Goal: Information Seeking & Learning: Find specific page/section

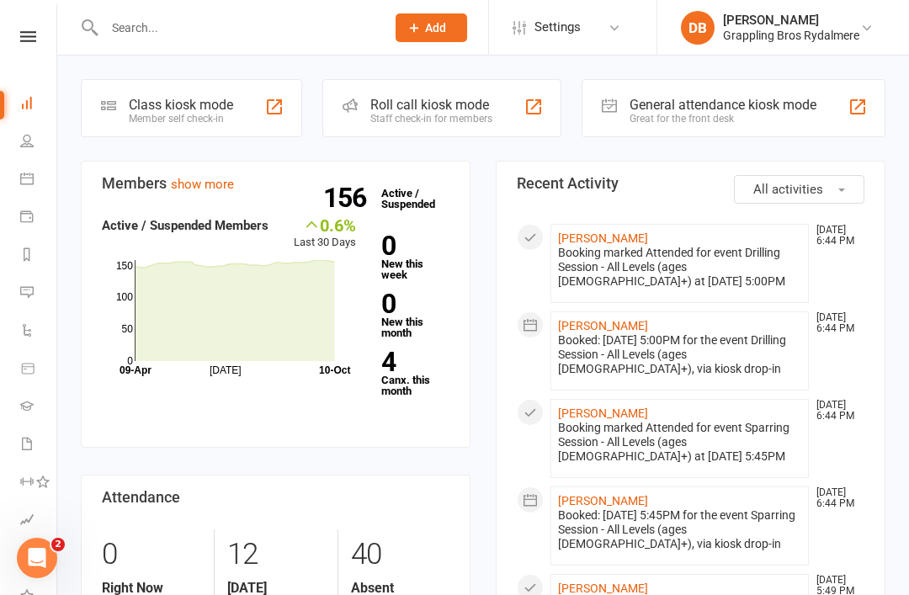
click at [24, 144] on icon at bounding box center [26, 140] width 13 height 13
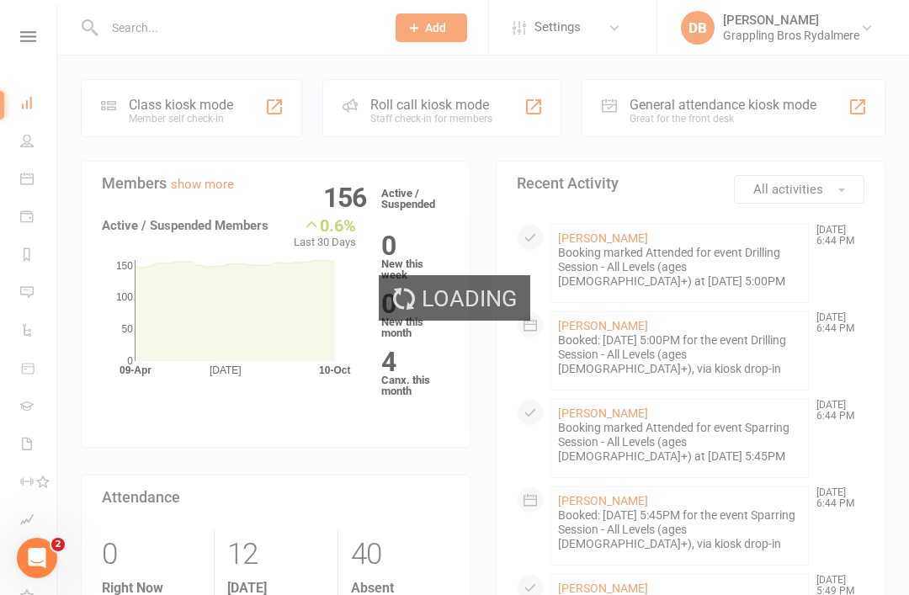
select select "100"
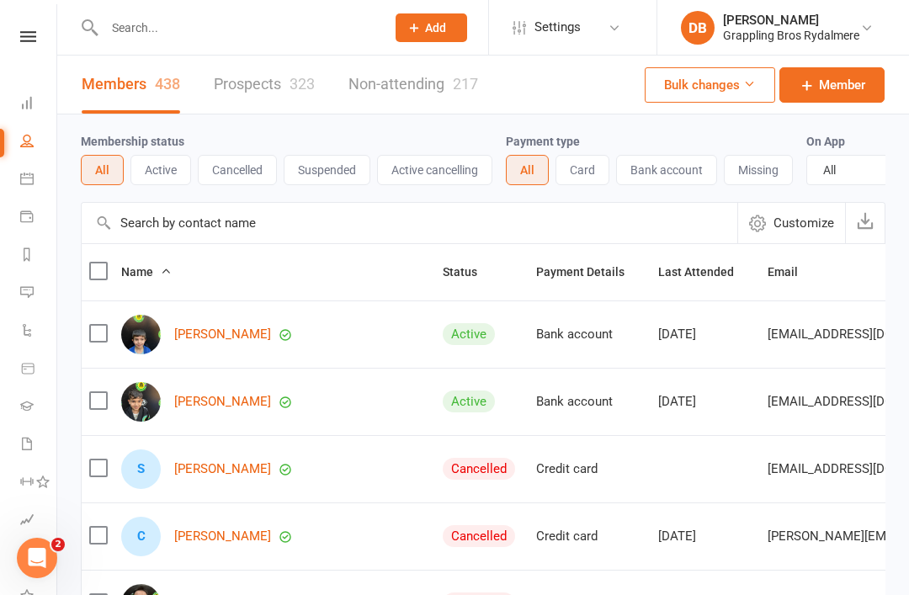
click at [152, 170] on button "Active" at bounding box center [161, 170] width 61 height 30
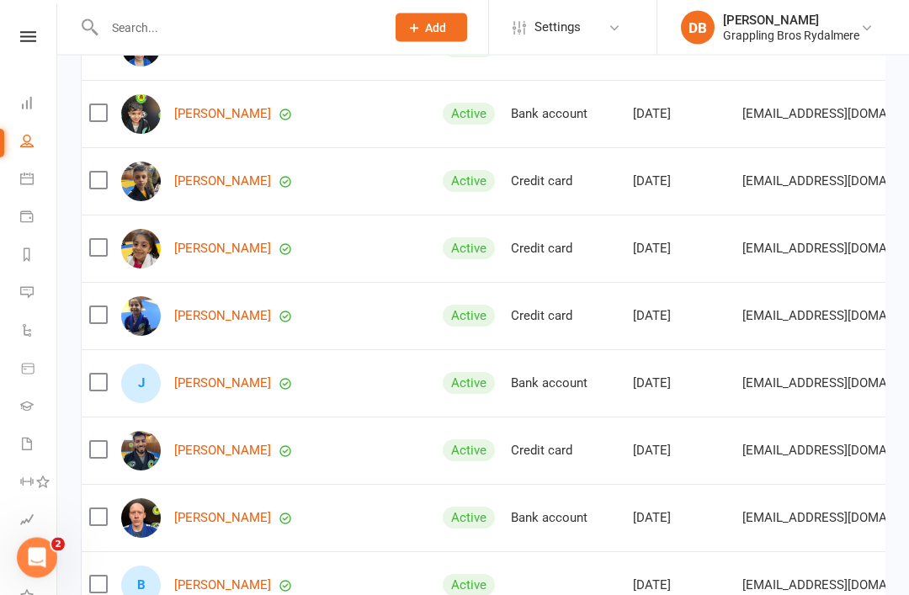
scroll to position [288, 0]
click at [215, 387] on link "[PERSON_NAME]" at bounding box center [222, 383] width 97 height 14
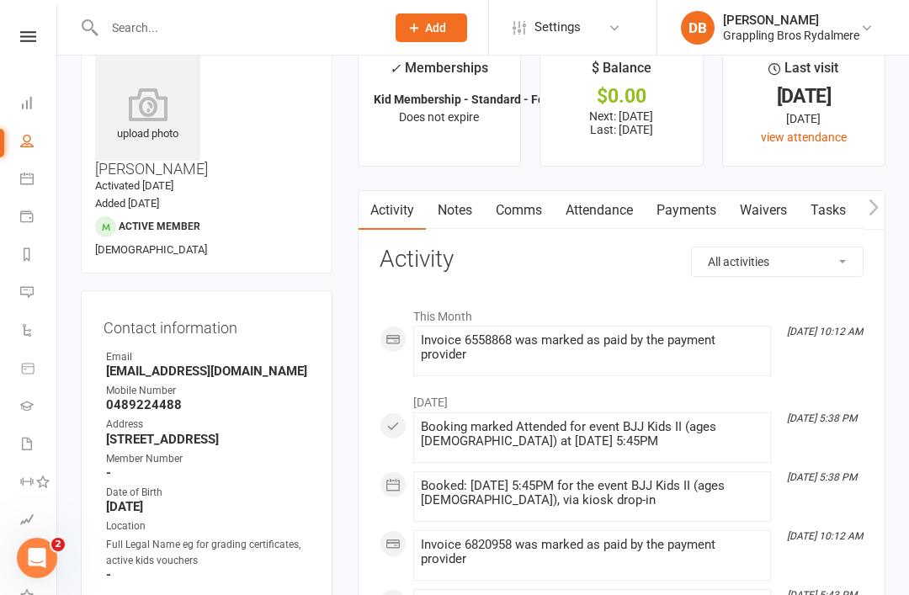
scroll to position [40, 0]
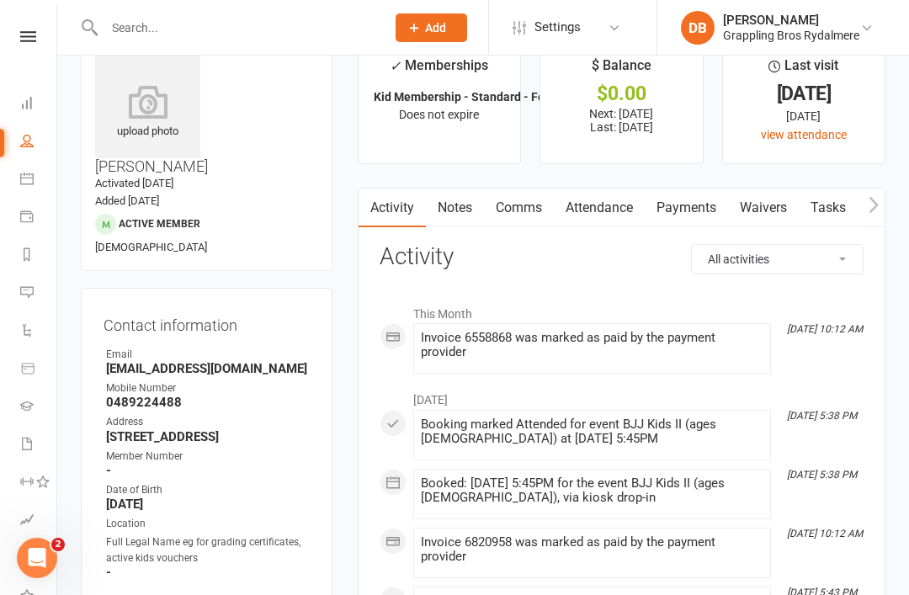
select select "100"
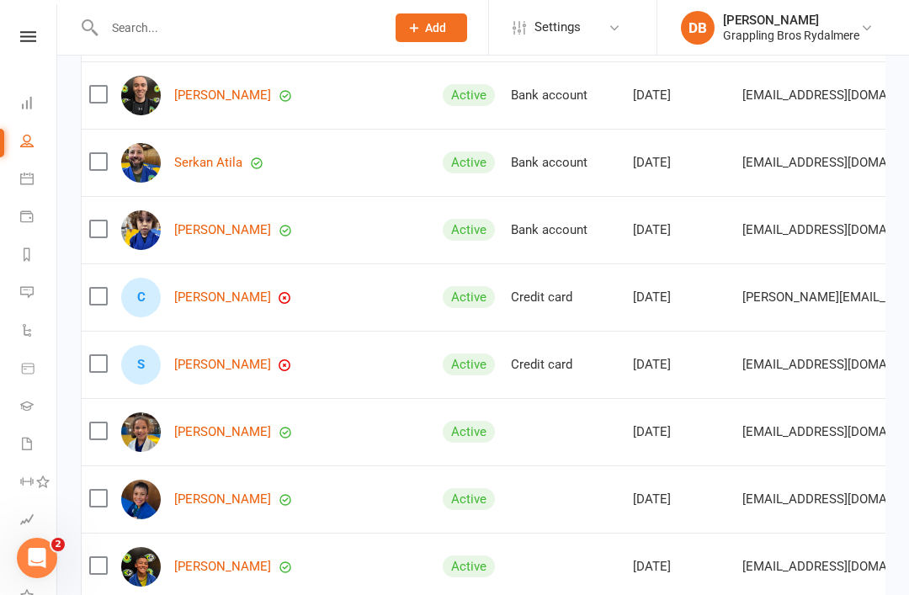
scroll to position [847, 0]
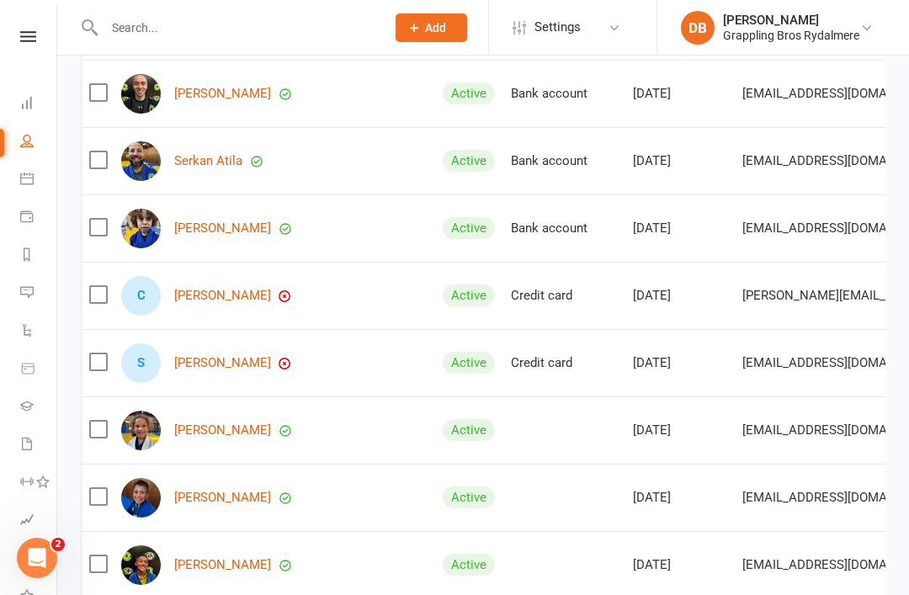
click at [196, 296] on link "[PERSON_NAME]" at bounding box center [222, 296] width 97 height 14
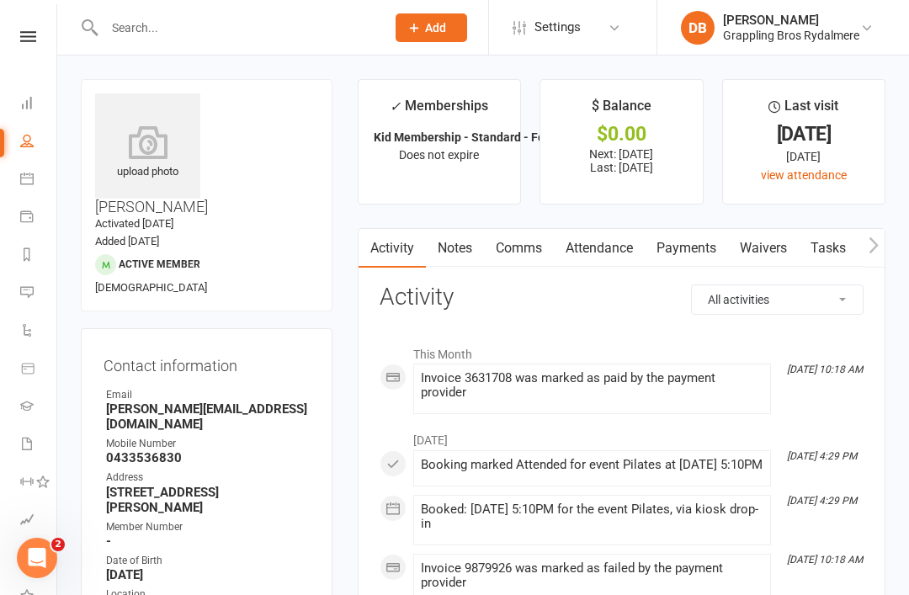
click at [691, 243] on link "Payments" at bounding box center [686, 248] width 83 height 39
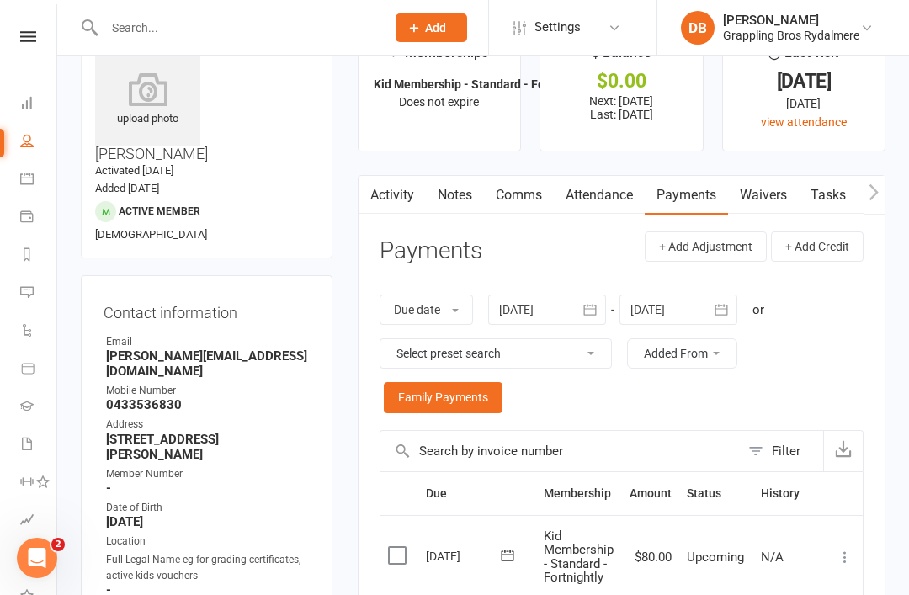
scroll to position [54, 0]
click at [537, 355] on select "Select preset search All failures All skipped payments All pending payments Suc…" at bounding box center [496, 353] width 231 height 29
select select "0"
type input "[DATE]"
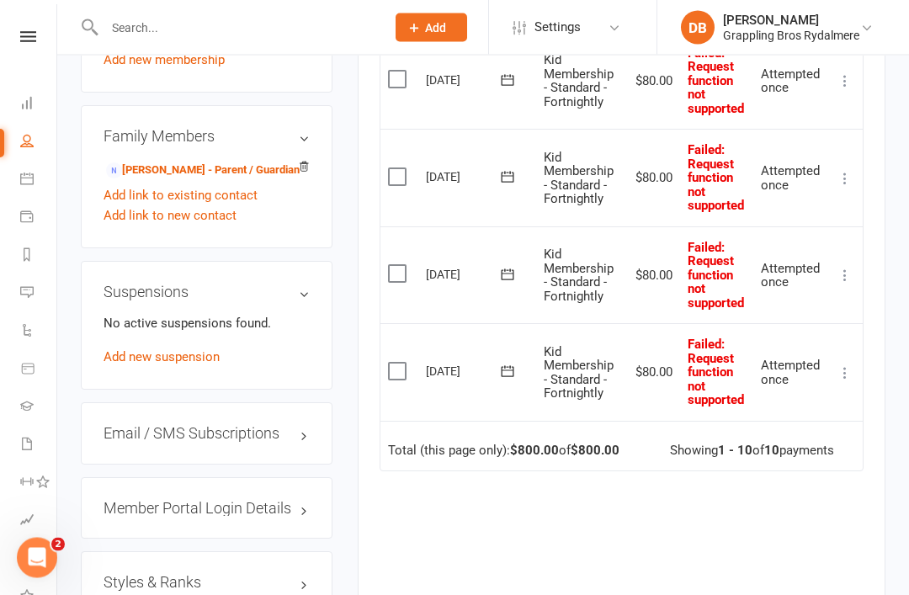
scroll to position [1174, 0]
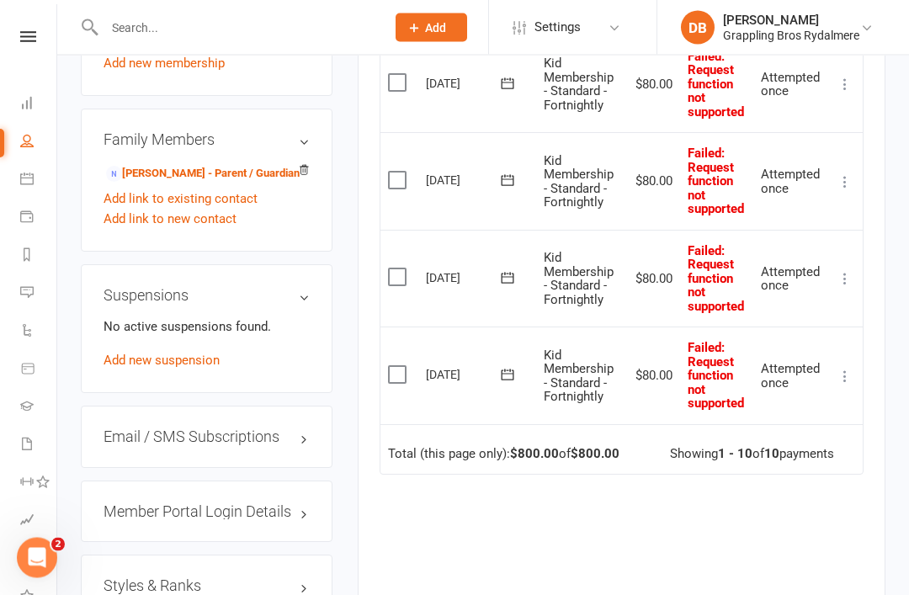
click at [847, 369] on icon at bounding box center [845, 377] width 17 height 17
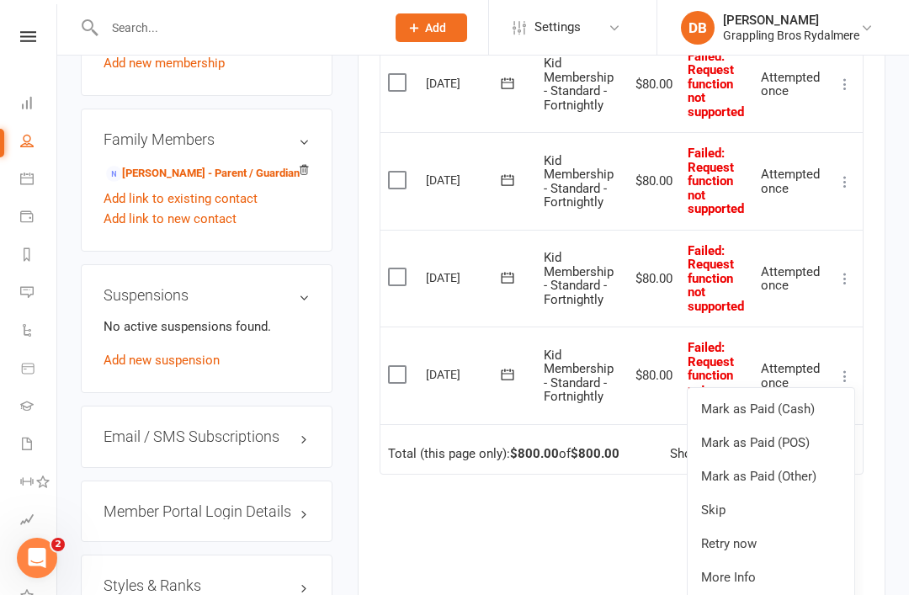
click at [751, 493] on link "Skip" at bounding box center [771, 510] width 167 height 34
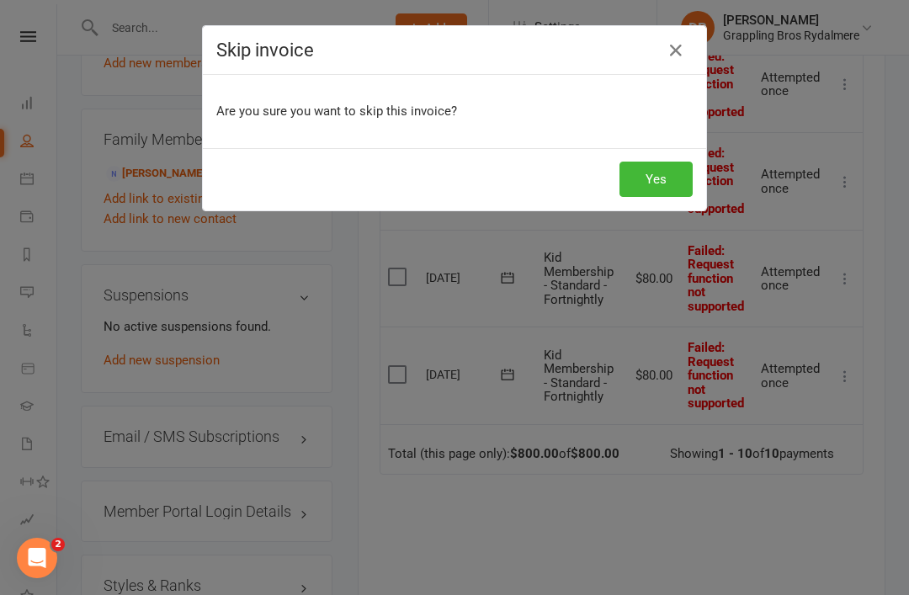
click at [681, 51] on icon "button" at bounding box center [676, 50] width 20 height 20
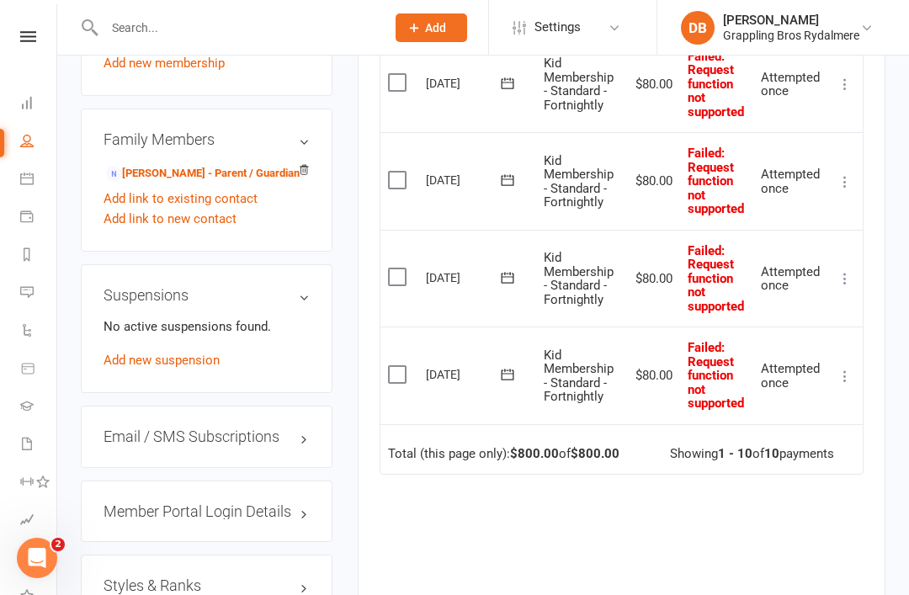
click at [844, 368] on icon at bounding box center [845, 376] width 17 height 17
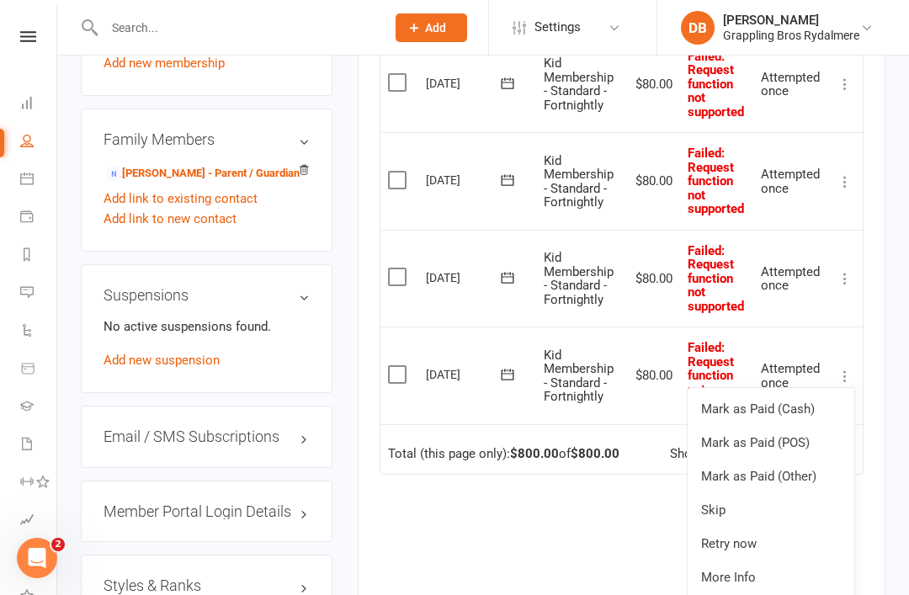
click at [755, 527] on link "Retry now" at bounding box center [771, 544] width 167 height 34
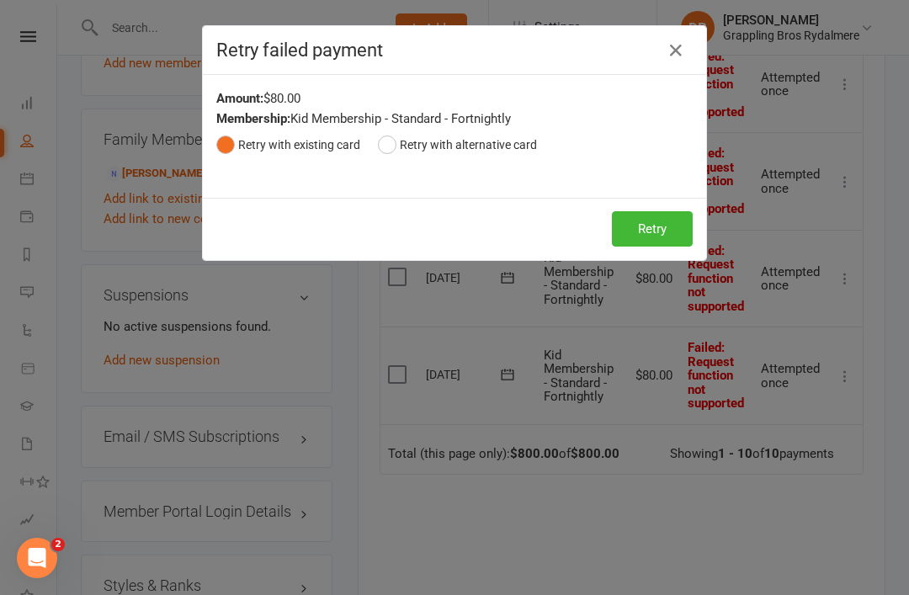
click at [657, 215] on button "Retry" at bounding box center [652, 228] width 81 height 35
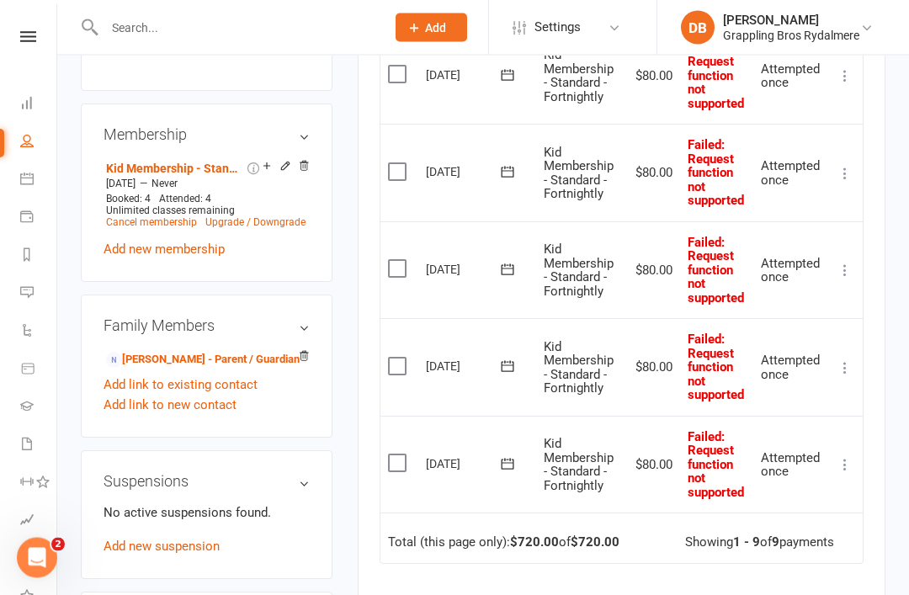
click at [845, 456] on button at bounding box center [845, 466] width 20 height 20
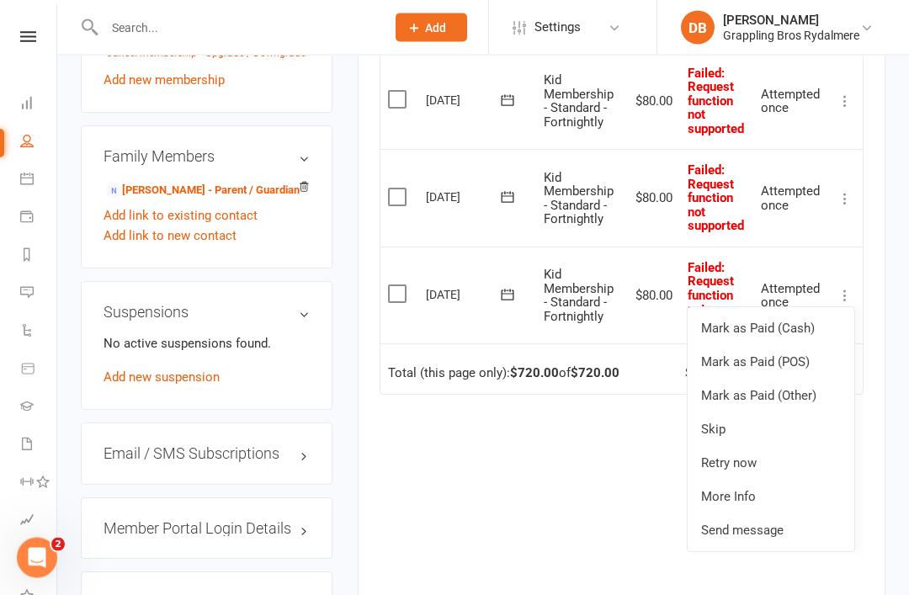
scroll to position [1160, 0]
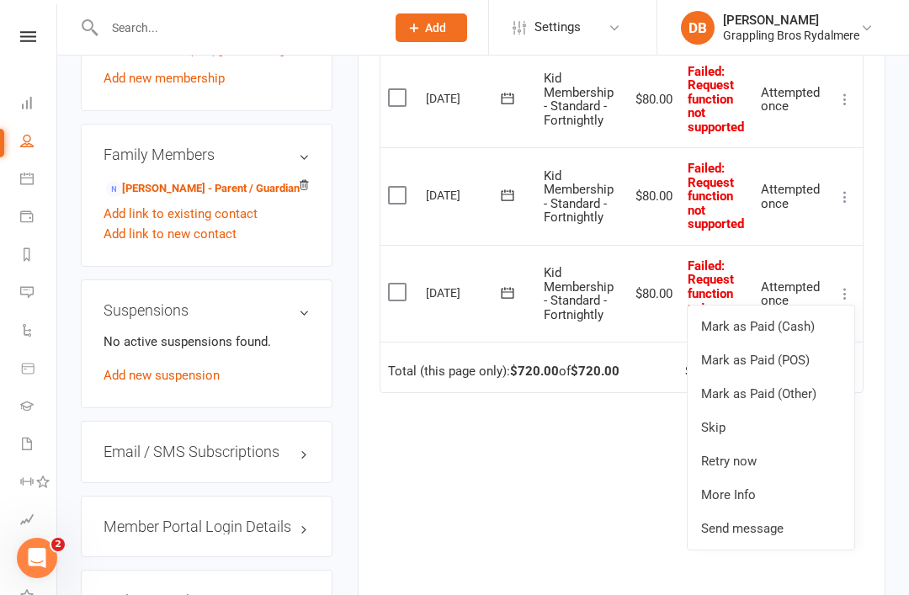
click at [756, 445] on link "Retry now" at bounding box center [771, 462] width 167 height 34
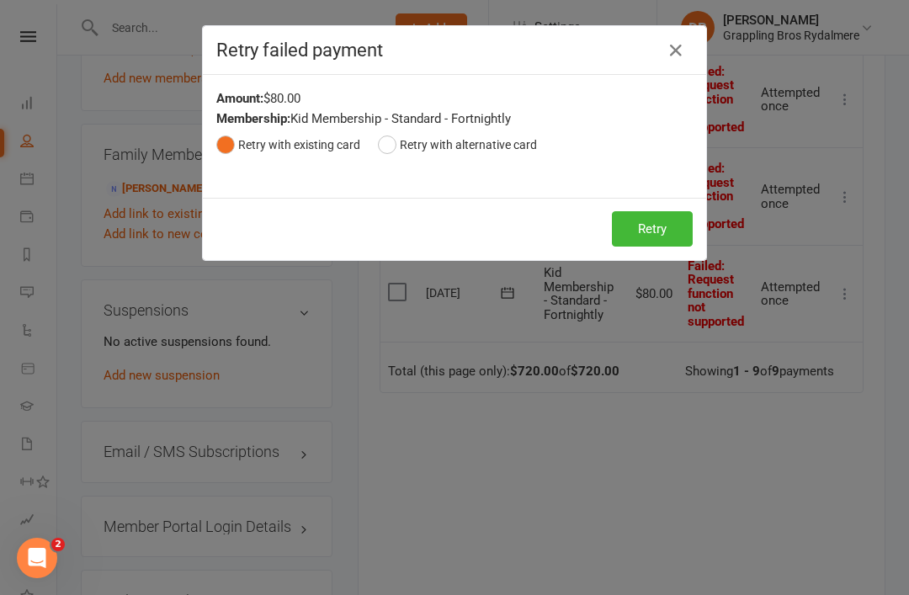
click at [657, 230] on button "Retry" at bounding box center [652, 228] width 81 height 35
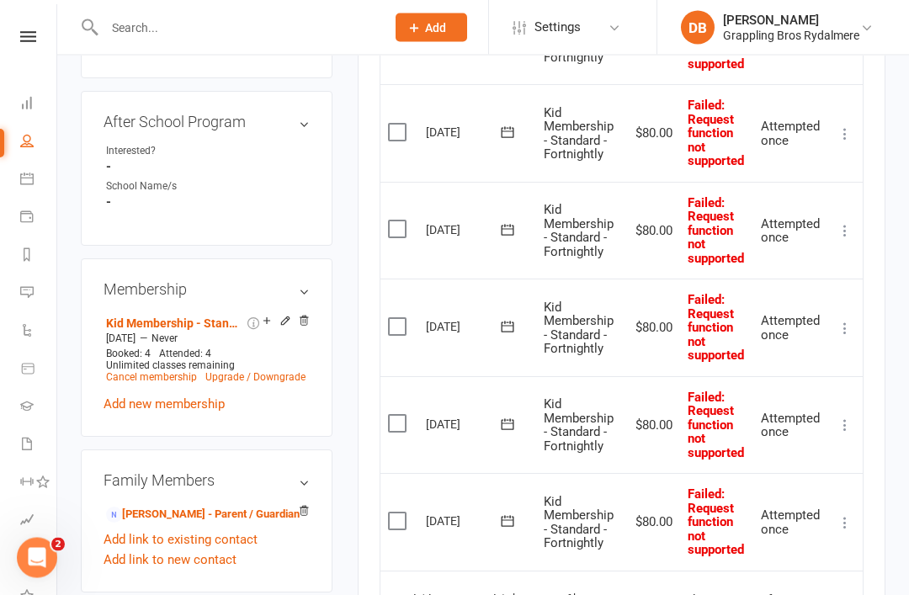
scroll to position [842, 0]
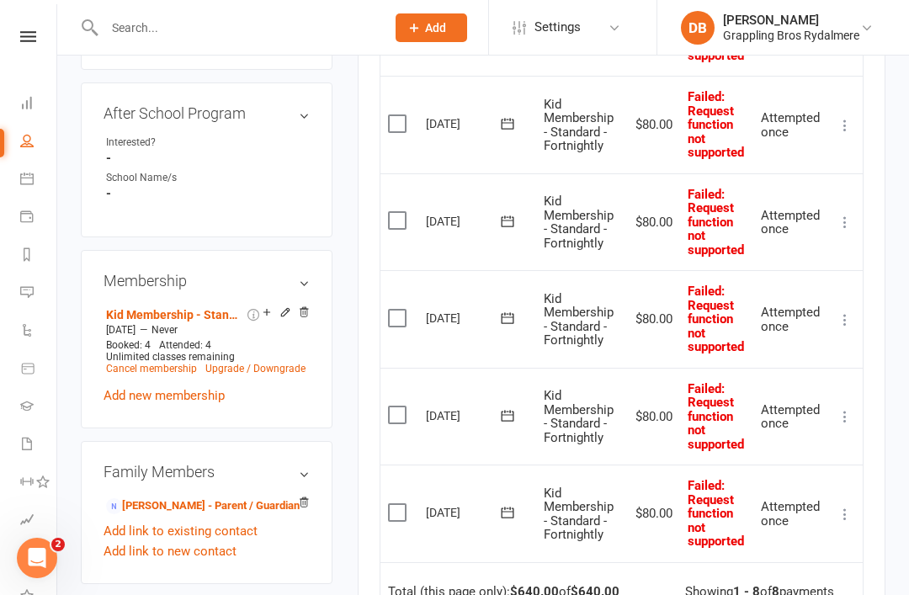
click at [851, 506] on icon at bounding box center [845, 514] width 17 height 17
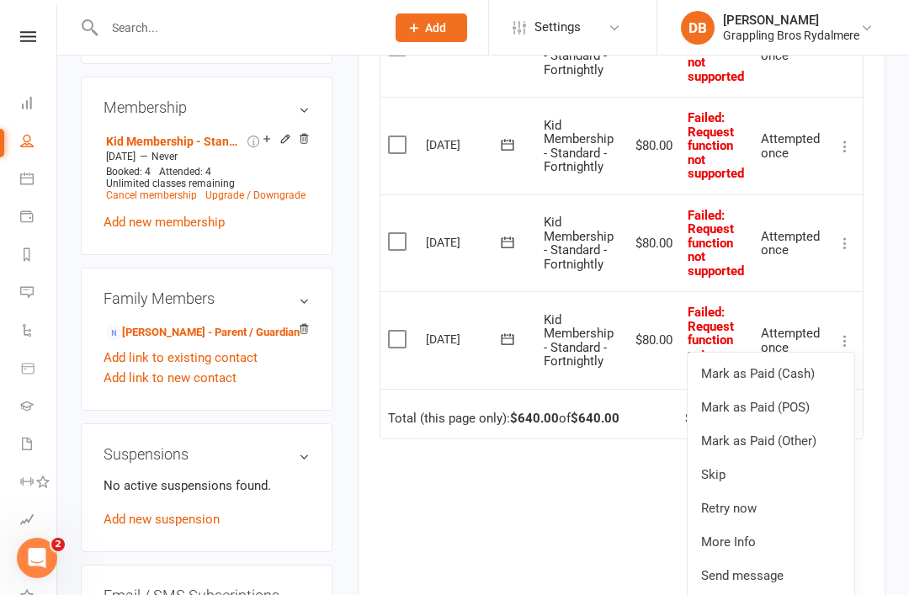
scroll to position [1041, 0]
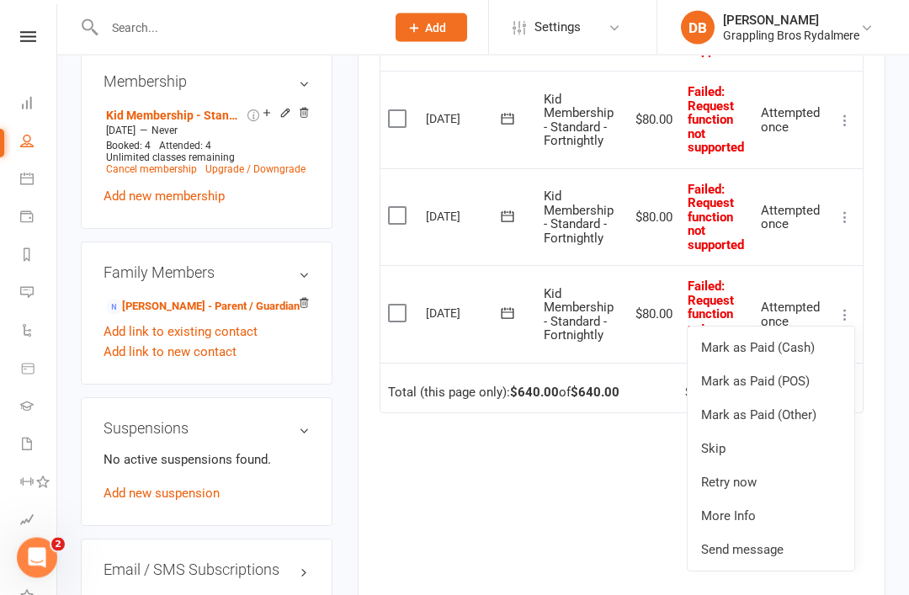
click at [759, 467] on link "Retry now" at bounding box center [771, 484] width 167 height 34
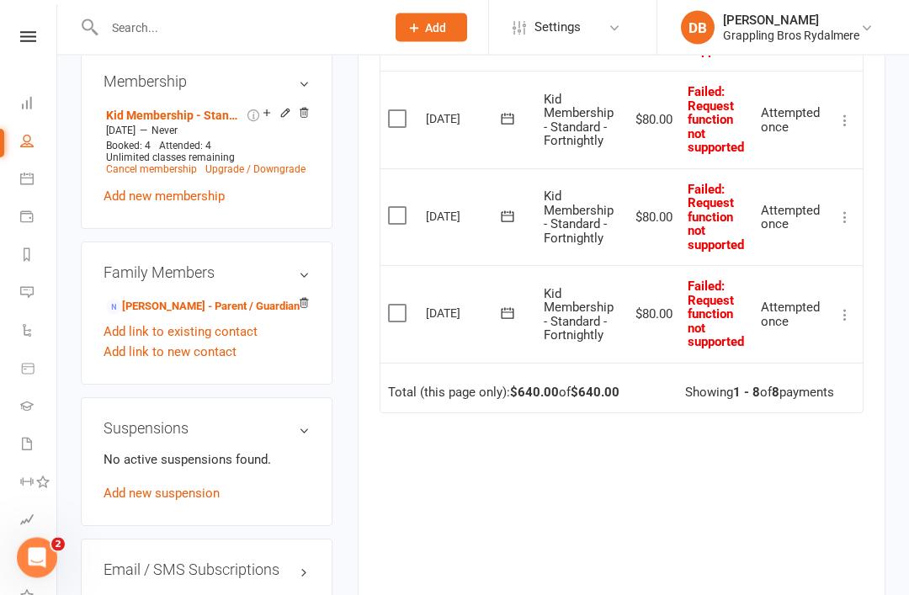
scroll to position [1042, 0]
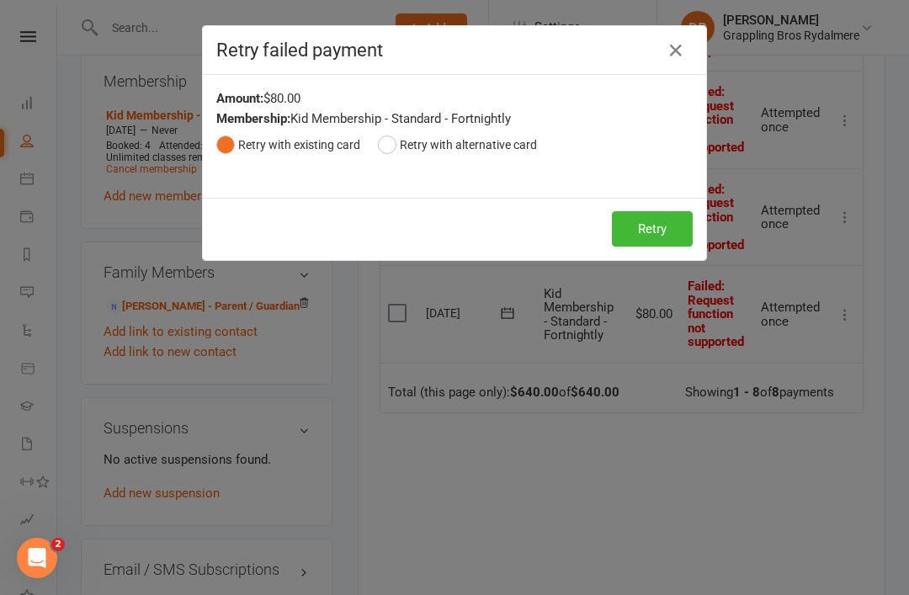
click at [650, 242] on button "Retry" at bounding box center [652, 228] width 81 height 35
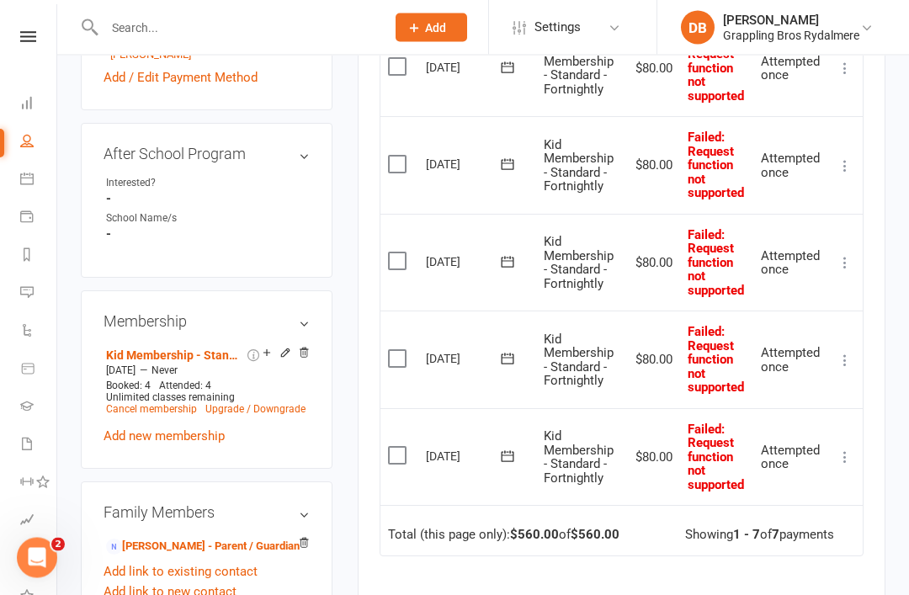
scroll to position [796, 0]
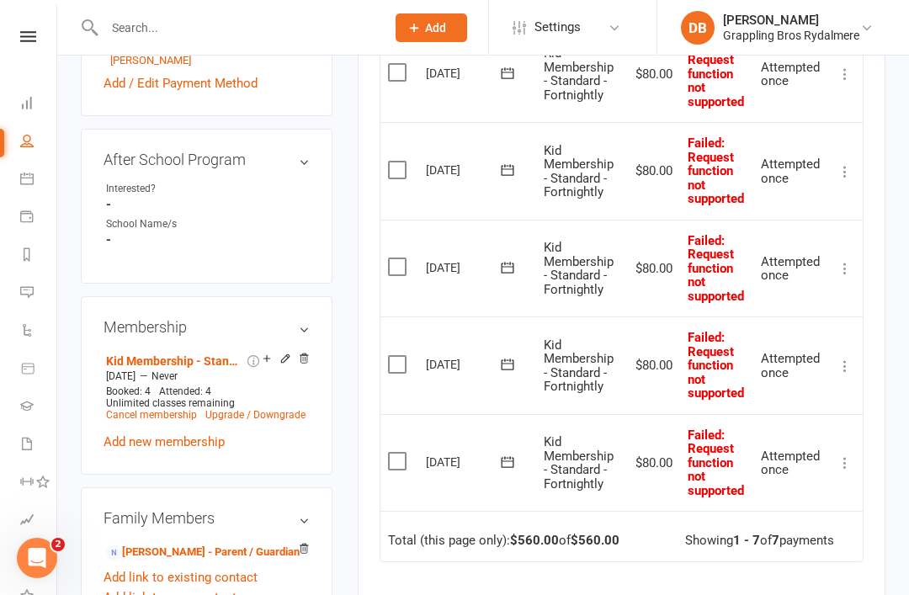
click at [857, 437] on td "Mark as Paid (Cash) Mark as Paid (POS) Mark as Paid (Other) Skip Retry now More…" at bounding box center [845, 463] width 35 height 98
click at [851, 455] on icon at bounding box center [845, 463] width 17 height 17
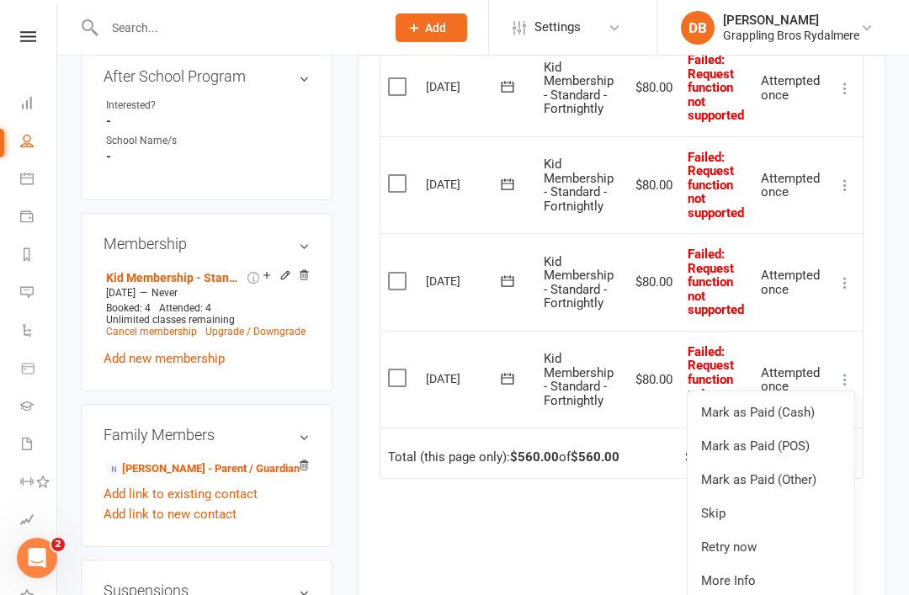
scroll to position [897, 0]
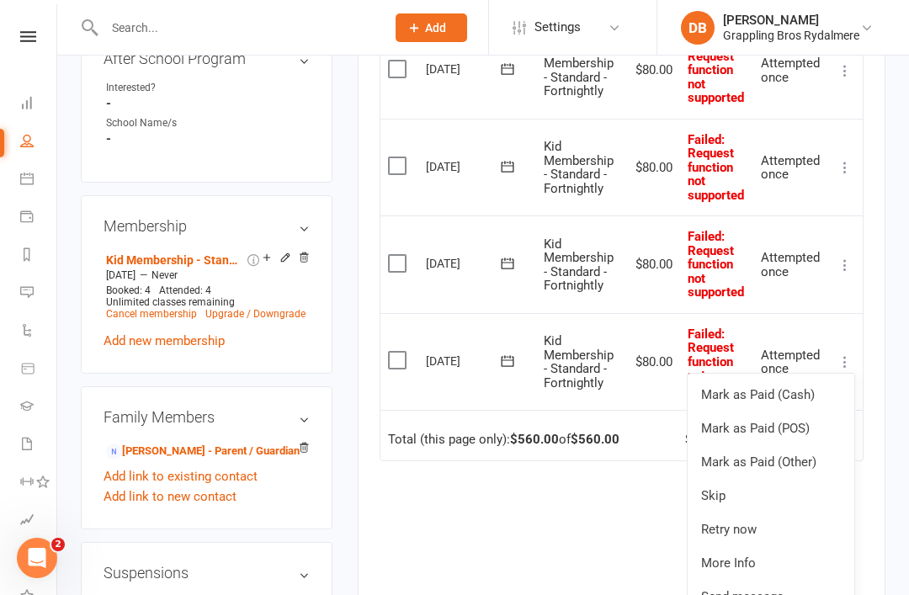
click at [771, 514] on link "Retry now" at bounding box center [771, 530] width 167 height 34
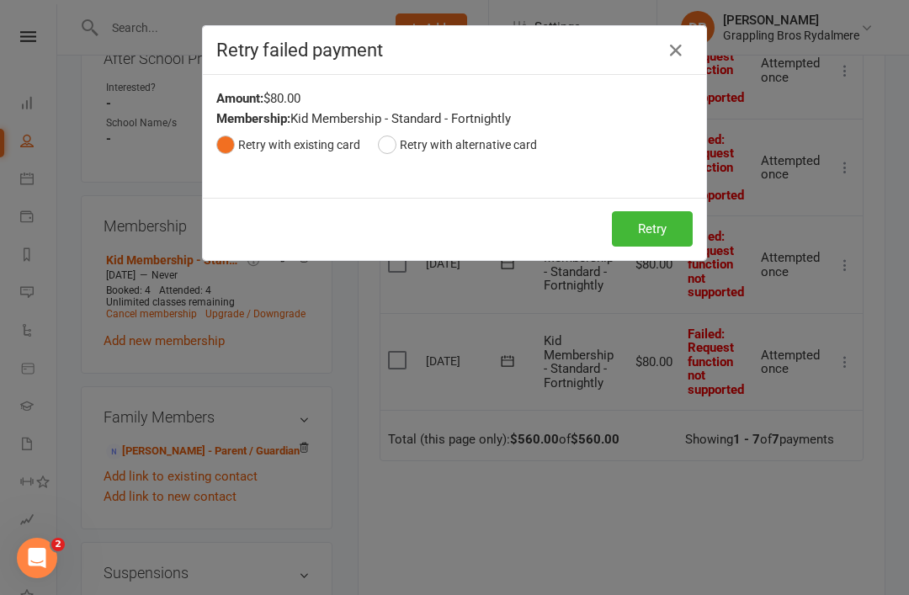
click at [651, 223] on button "Retry" at bounding box center [652, 228] width 81 height 35
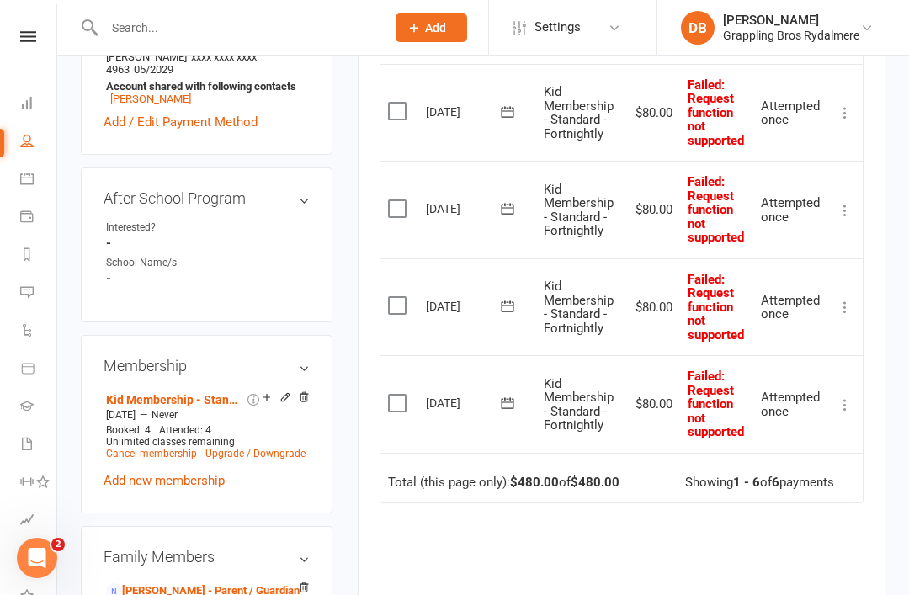
scroll to position [747, 0]
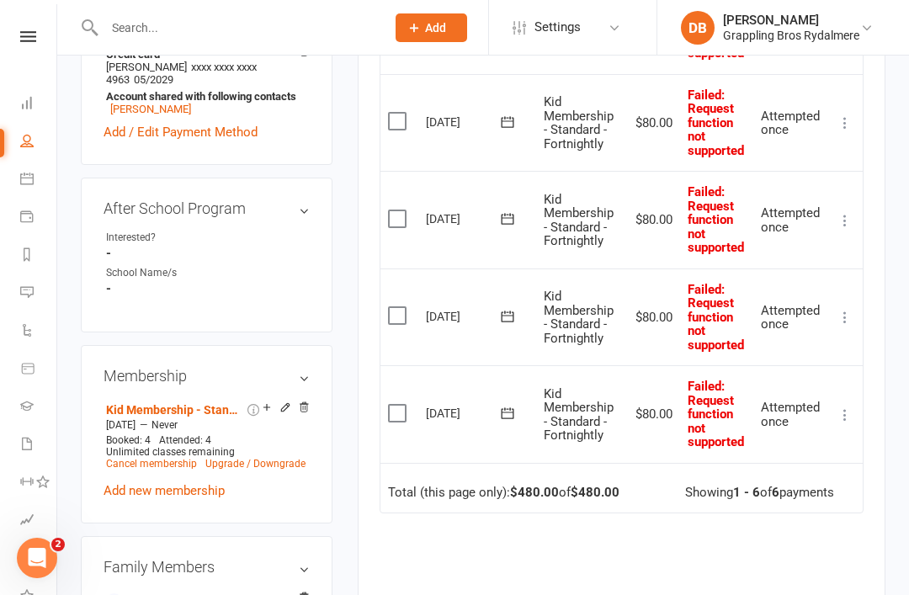
click at [871, 397] on div "Activity Notes Comms Attendance Payments Waivers Tasks Automations Gradings / P…" at bounding box center [622, 119] width 528 height 1276
click at [851, 407] on icon at bounding box center [845, 415] width 17 height 17
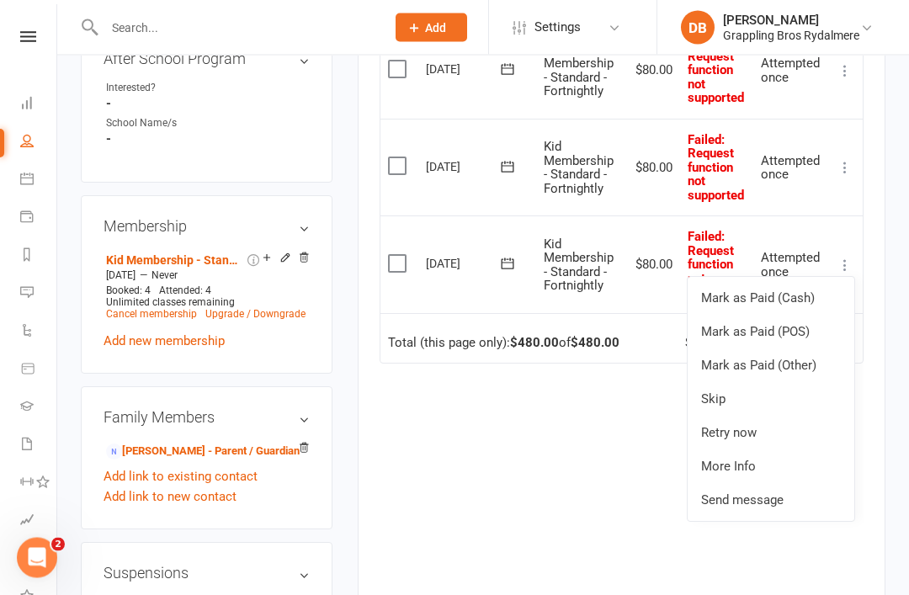
scroll to position [908, 0]
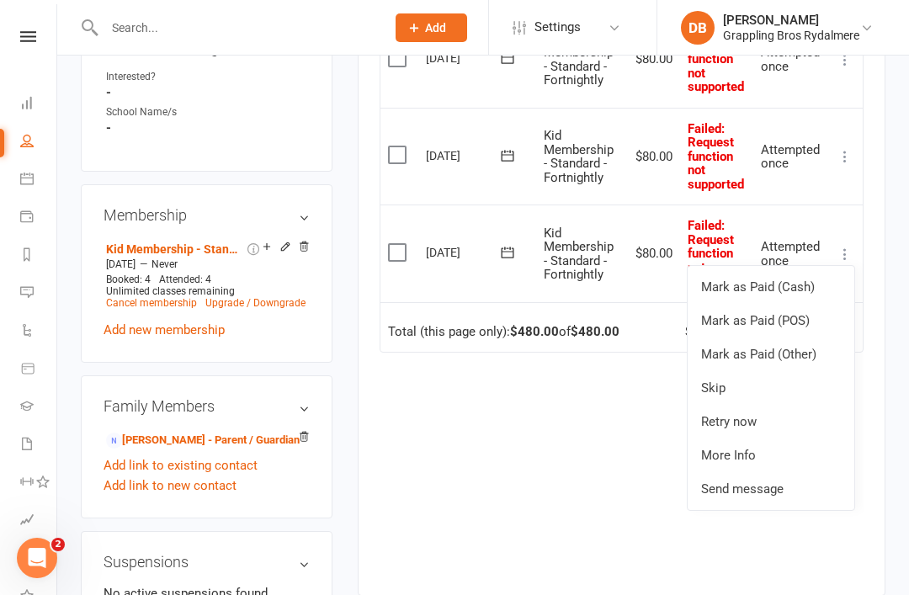
click at [772, 410] on link "Retry now" at bounding box center [771, 422] width 167 height 34
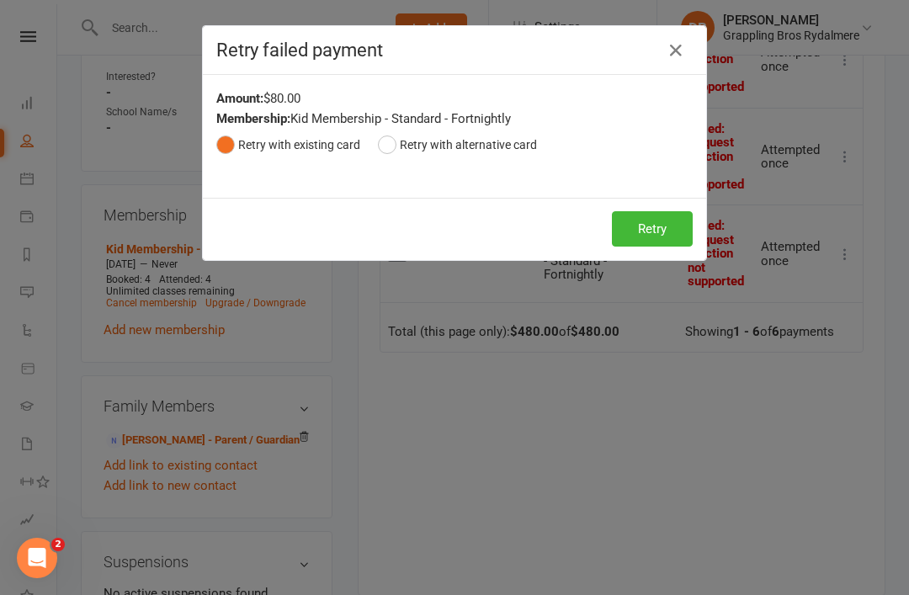
click at [653, 225] on button "Retry" at bounding box center [652, 228] width 81 height 35
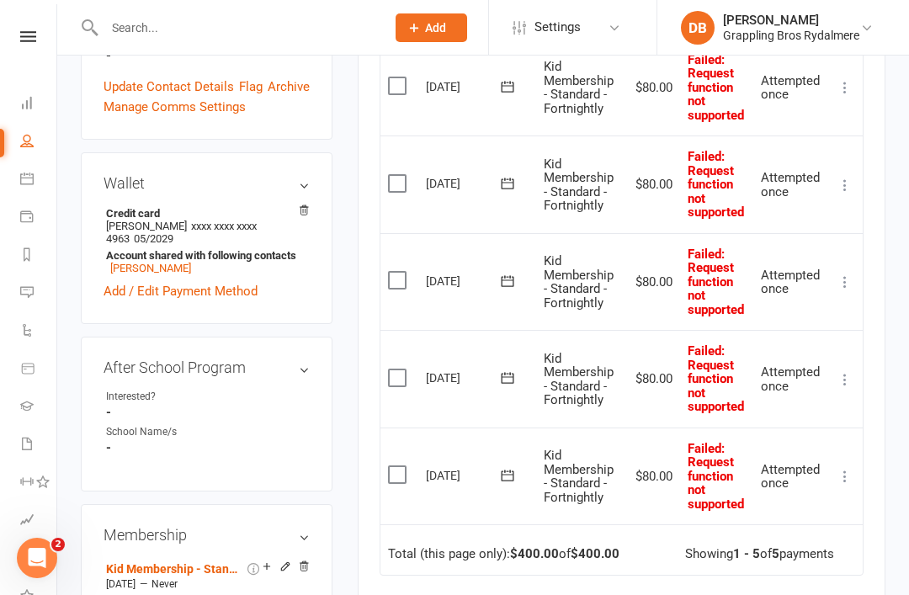
scroll to position [589, 0]
click at [846, 467] on icon at bounding box center [845, 475] width 17 height 17
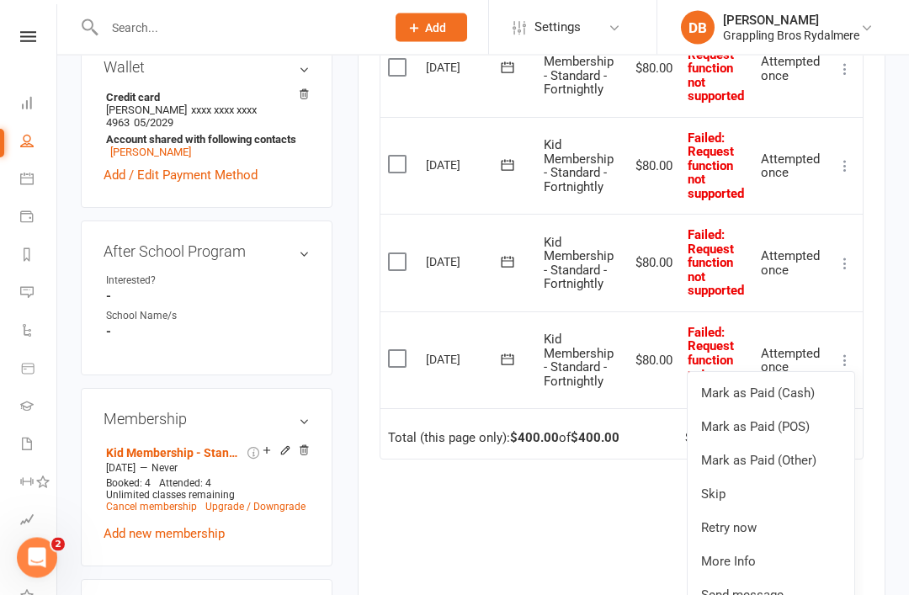
scroll to position [704, 0]
click at [488, 519] on div "Due Contact Membership Amount Status History Invoice # Select this [DATE] [PERS…" at bounding box center [622, 278] width 484 height 798
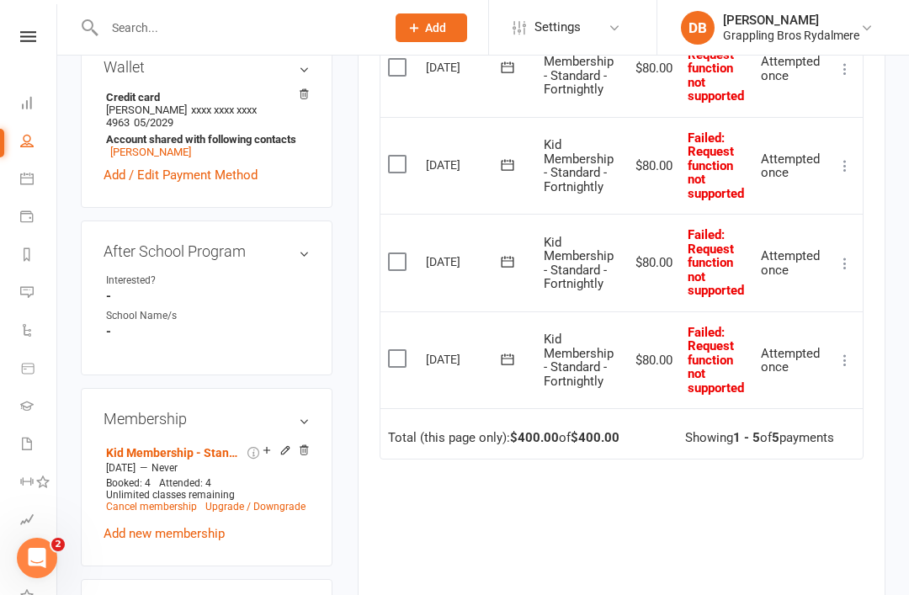
click at [408, 350] on label at bounding box center [399, 358] width 23 height 17
click at [399, 350] on input "checkbox" at bounding box center [393, 350] width 11 height 0
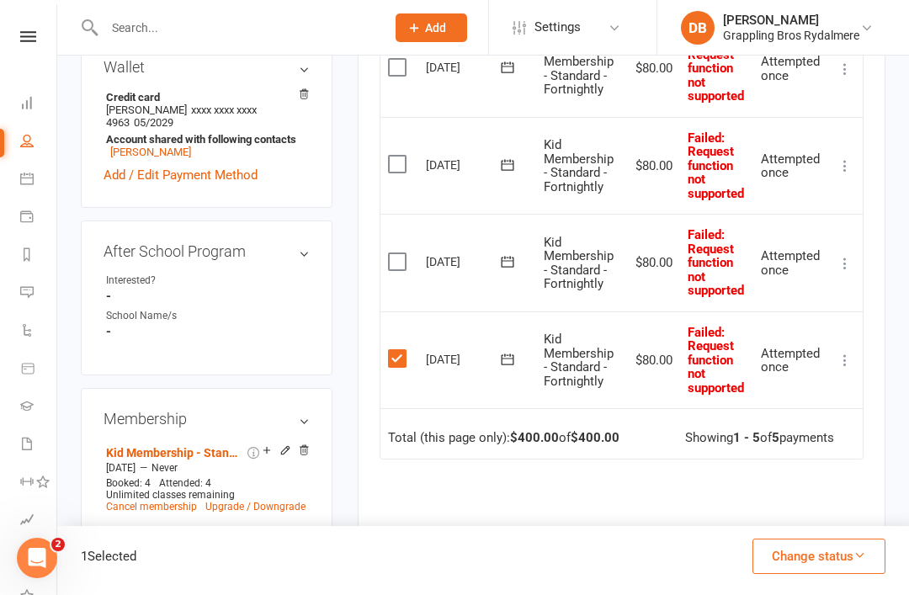
click at [403, 253] on label at bounding box center [399, 261] width 23 height 17
click at [399, 253] on input "checkbox" at bounding box center [393, 253] width 11 height 0
click at [875, 574] on button "Change status" at bounding box center [819, 556] width 133 height 35
click at [659, 557] on div "Due Contact Membership Amount Status History Invoice # Select this [DATE] [PERS…" at bounding box center [622, 278] width 484 height 798
click at [853, 352] on icon at bounding box center [845, 360] width 17 height 17
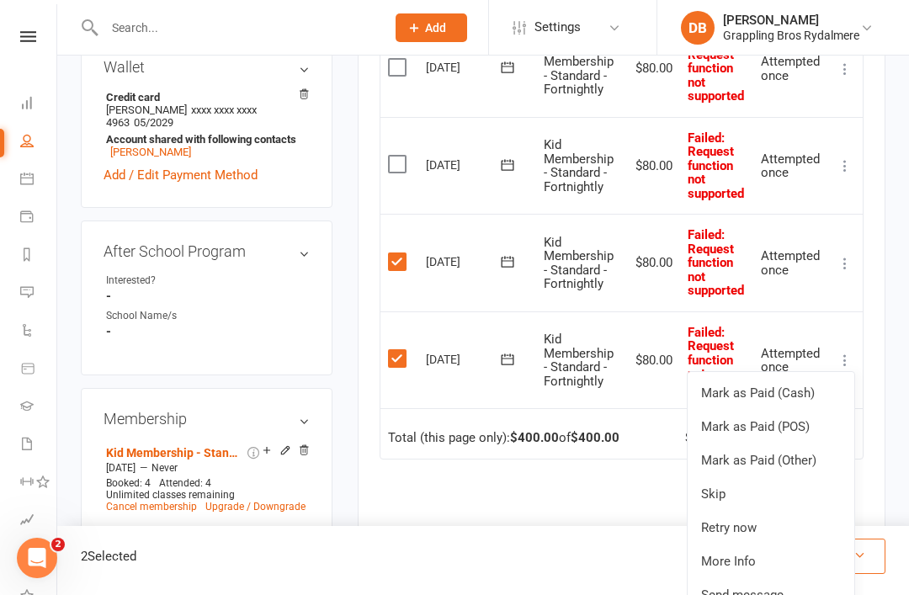
click at [767, 519] on link "Retry now" at bounding box center [771, 528] width 167 height 34
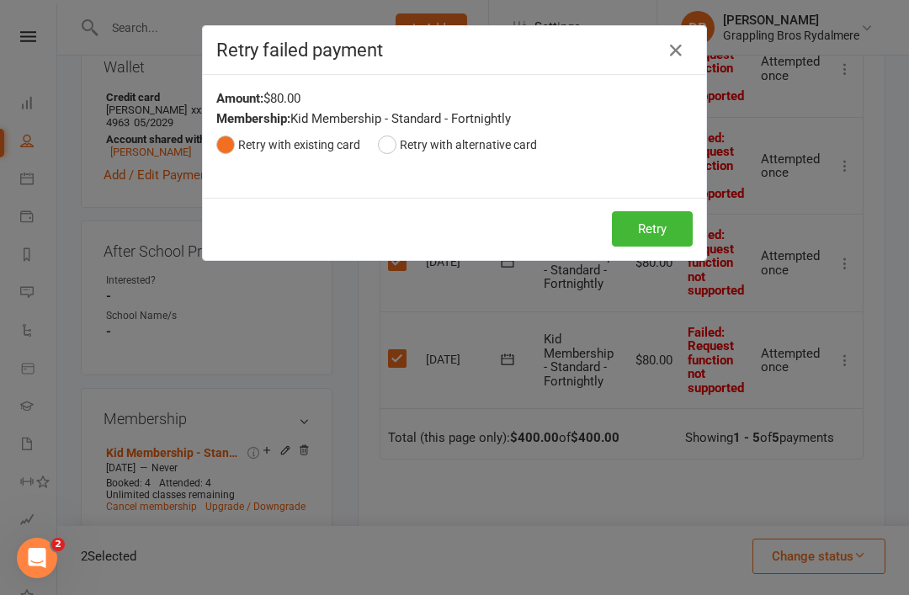
click at [634, 244] on button "Retry" at bounding box center [652, 228] width 81 height 35
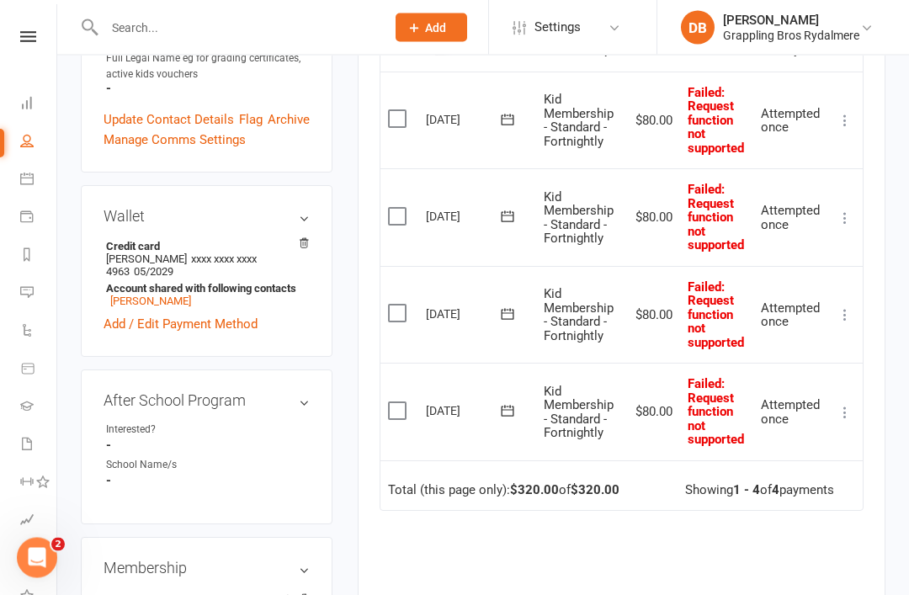
click at [841, 405] on icon at bounding box center [845, 413] width 17 height 17
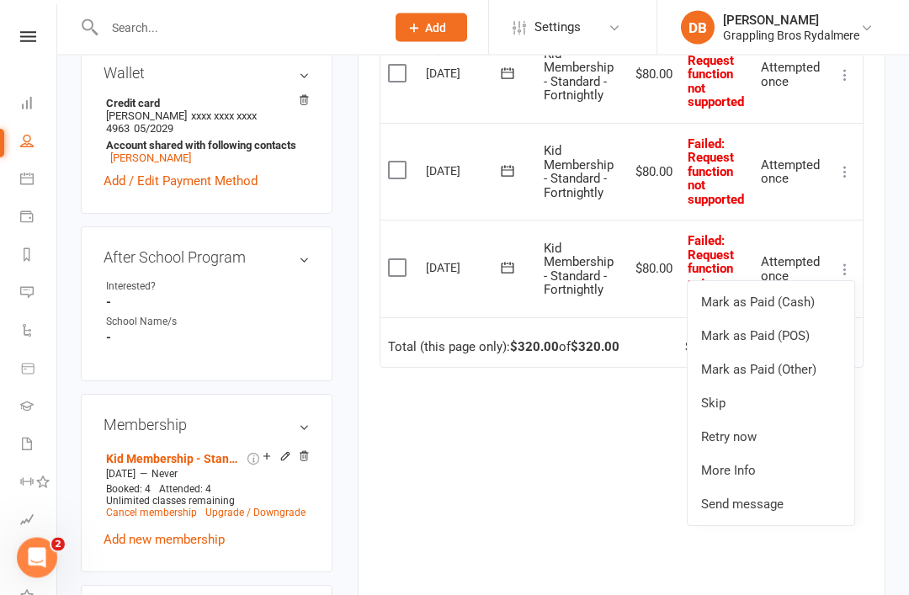
scroll to position [698, 0]
click at [784, 432] on link "Retry now" at bounding box center [771, 437] width 167 height 34
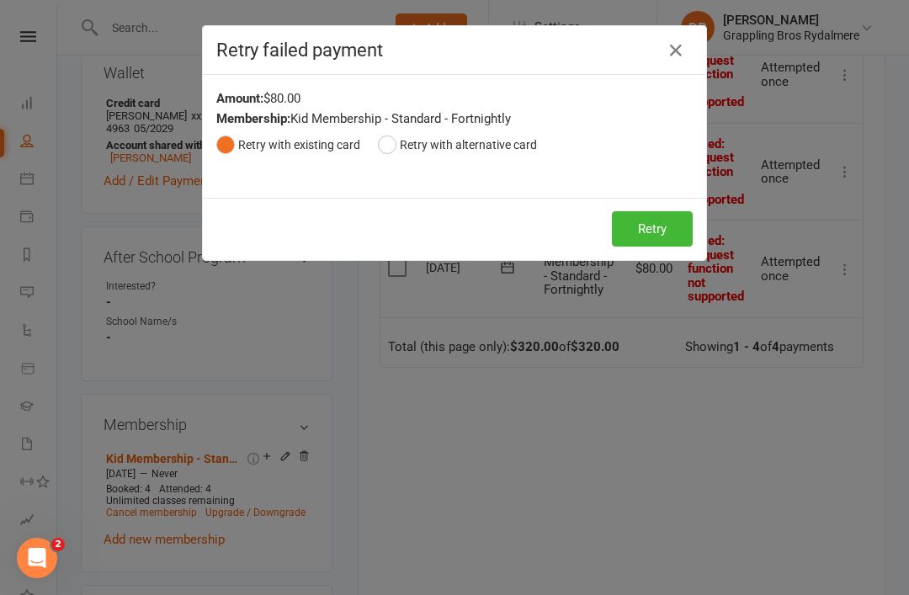
click at [645, 227] on button "Retry" at bounding box center [652, 228] width 81 height 35
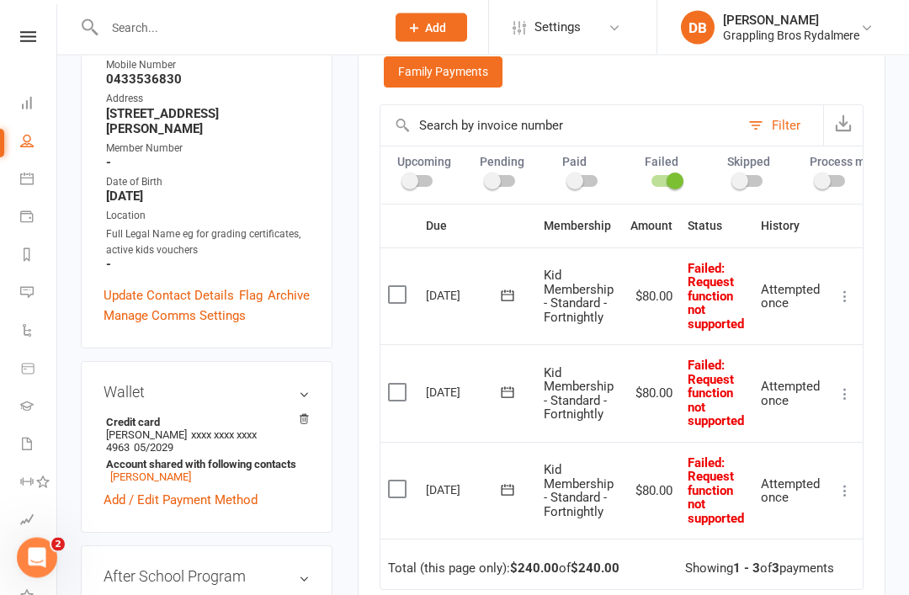
click at [853, 491] on button at bounding box center [845, 492] width 20 height 20
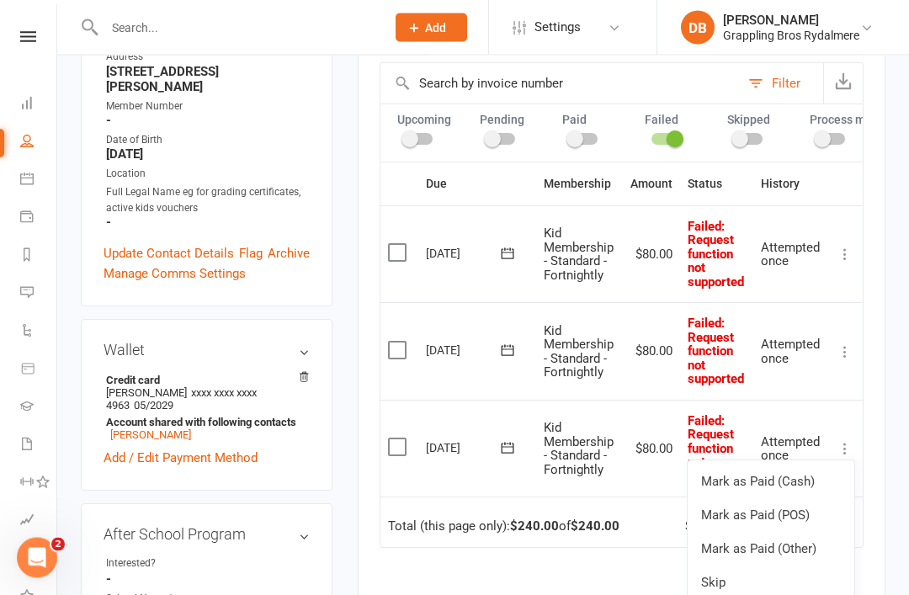
scroll to position [536, 0]
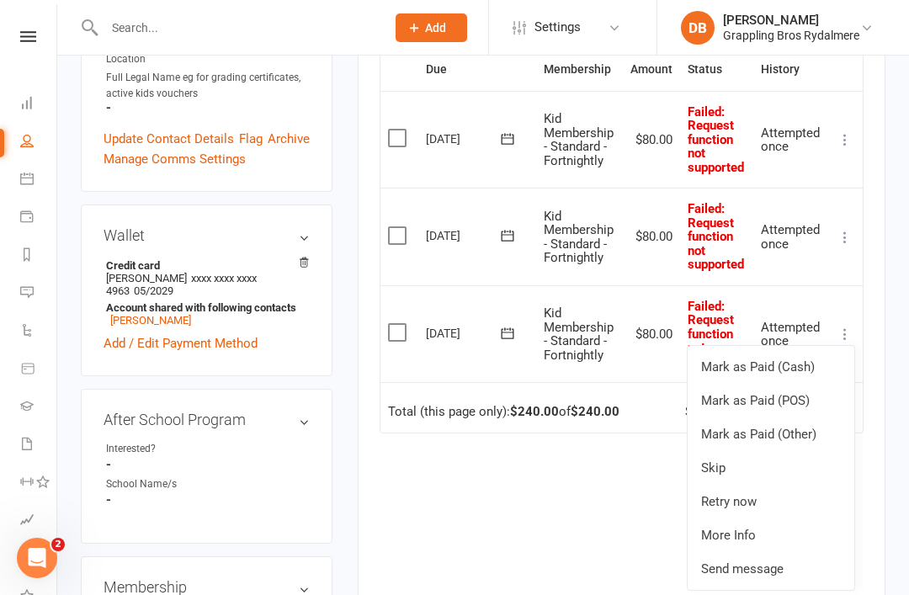
click at [784, 497] on link "Retry now" at bounding box center [771, 502] width 167 height 34
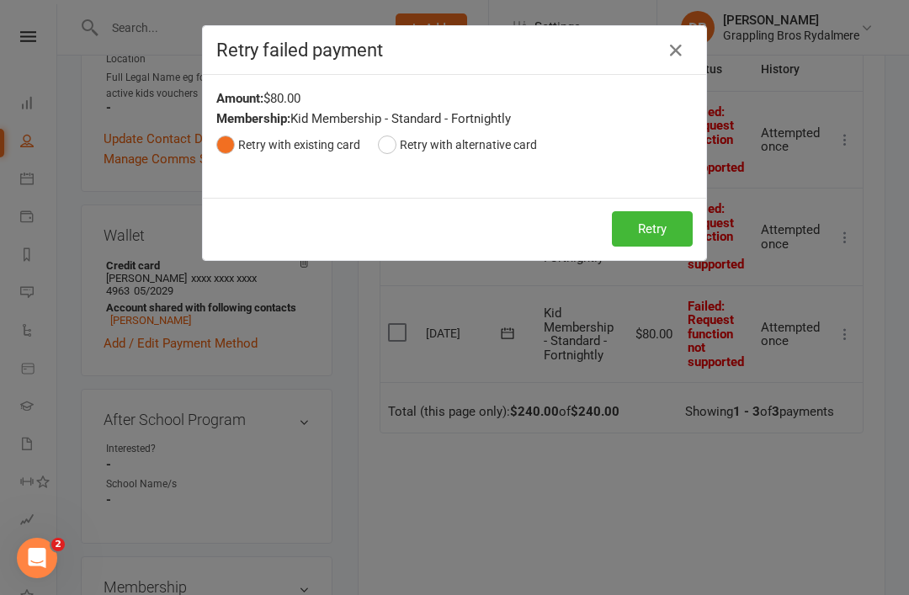
click at [681, 233] on button "Retry" at bounding box center [652, 228] width 81 height 35
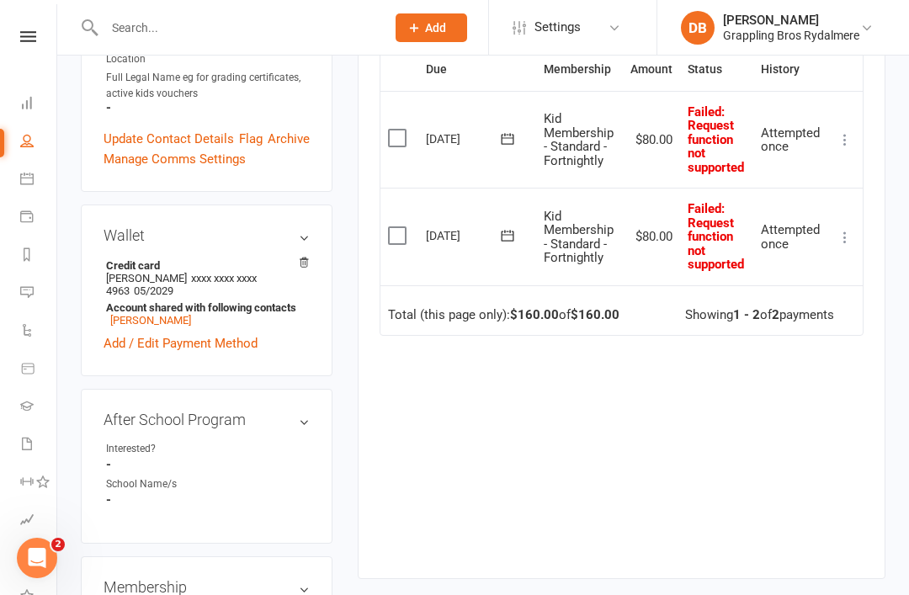
click at [836, 240] on td "Mark as Paid (Cash) Mark as Paid (POS) Mark as Paid (Other) Skip Retry now More…" at bounding box center [845, 237] width 35 height 98
click at [844, 229] on icon at bounding box center [845, 237] width 17 height 17
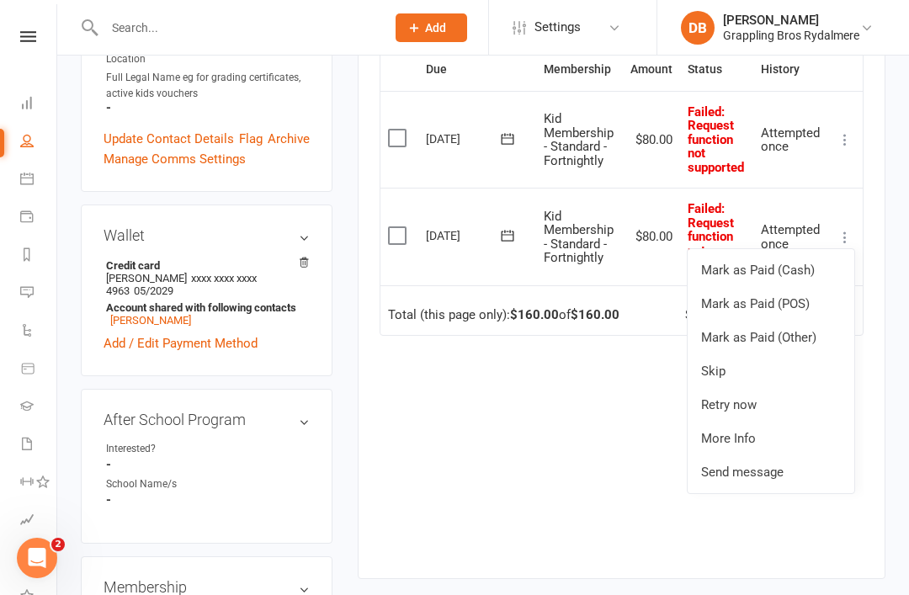
click at [767, 402] on link "Retry now" at bounding box center [771, 405] width 167 height 34
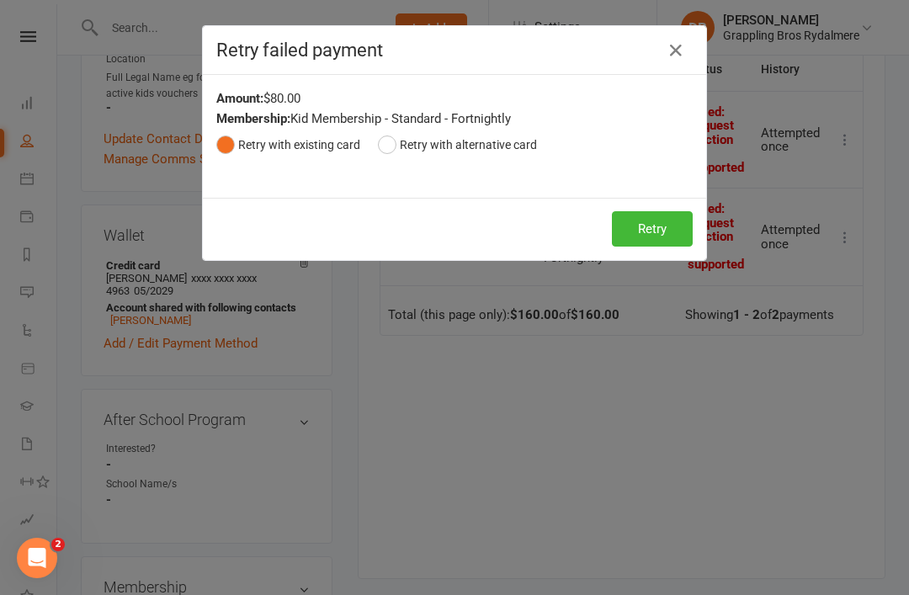
click at [650, 227] on button "Retry" at bounding box center [652, 228] width 81 height 35
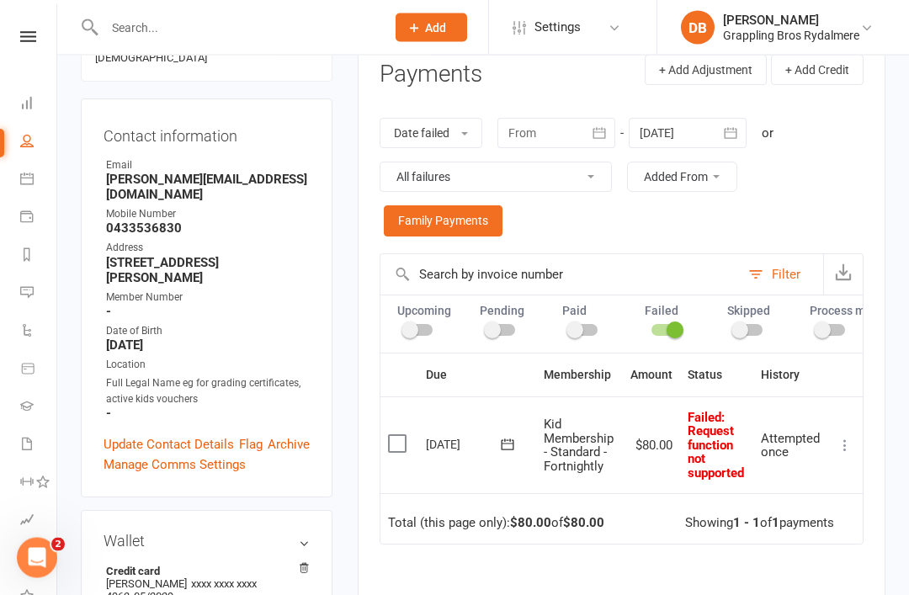
click at [847, 436] on button at bounding box center [845, 446] width 20 height 20
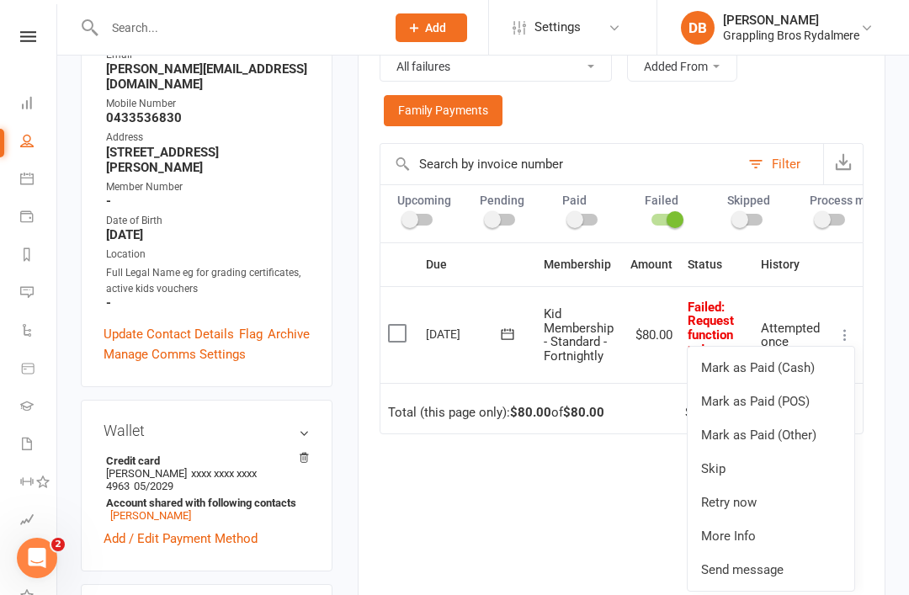
scroll to position [341, 0]
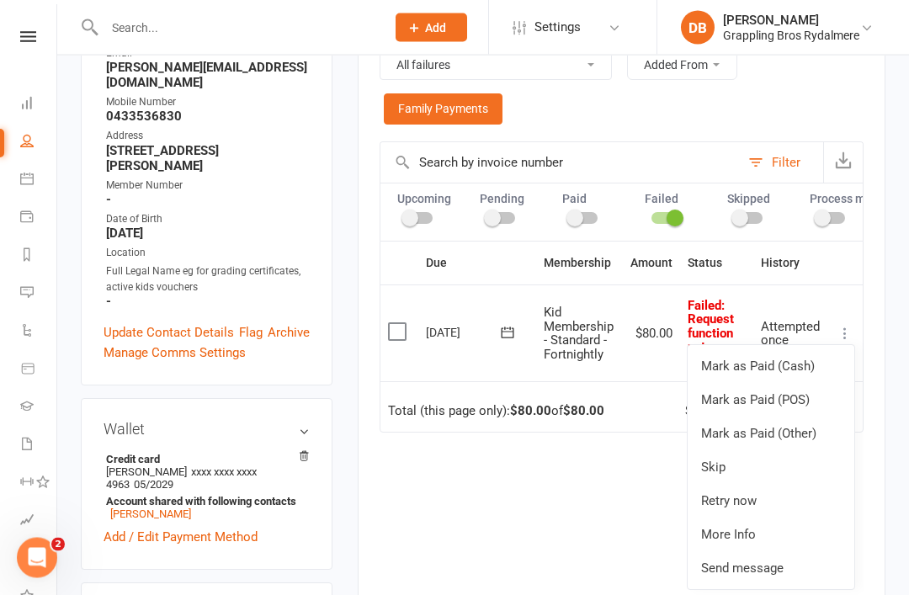
click at [783, 493] on link "Retry now" at bounding box center [771, 502] width 167 height 34
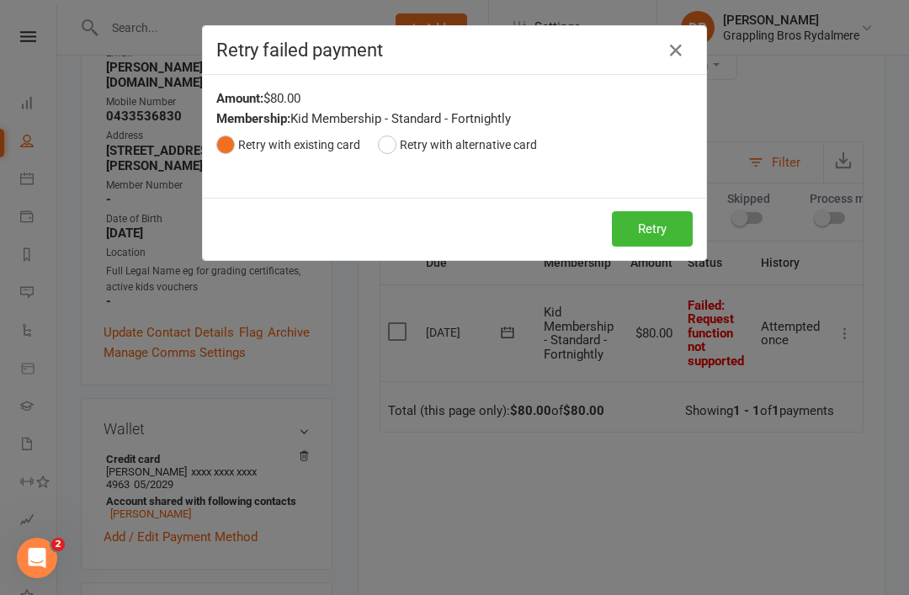
click at [664, 239] on button "Retry" at bounding box center [652, 228] width 81 height 35
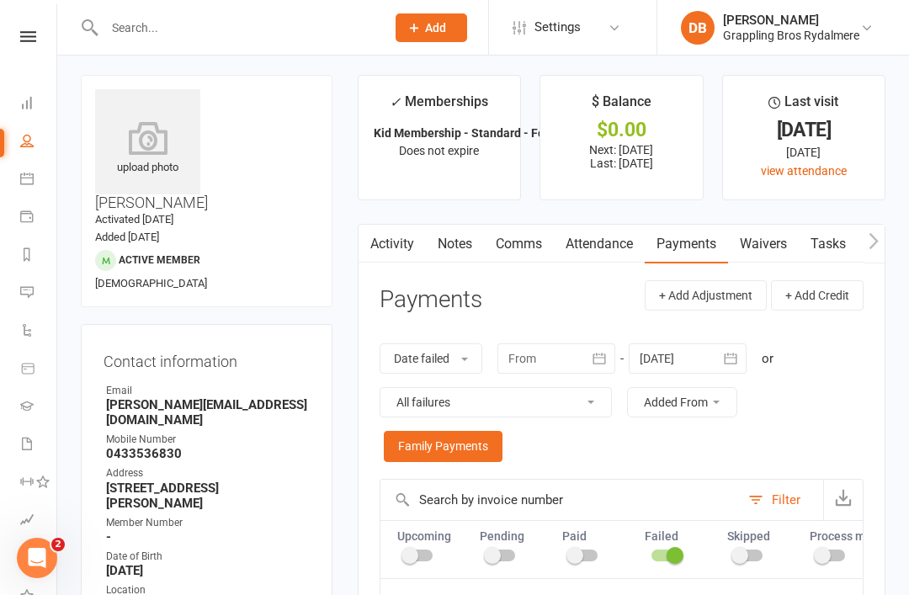
scroll to position [0, 0]
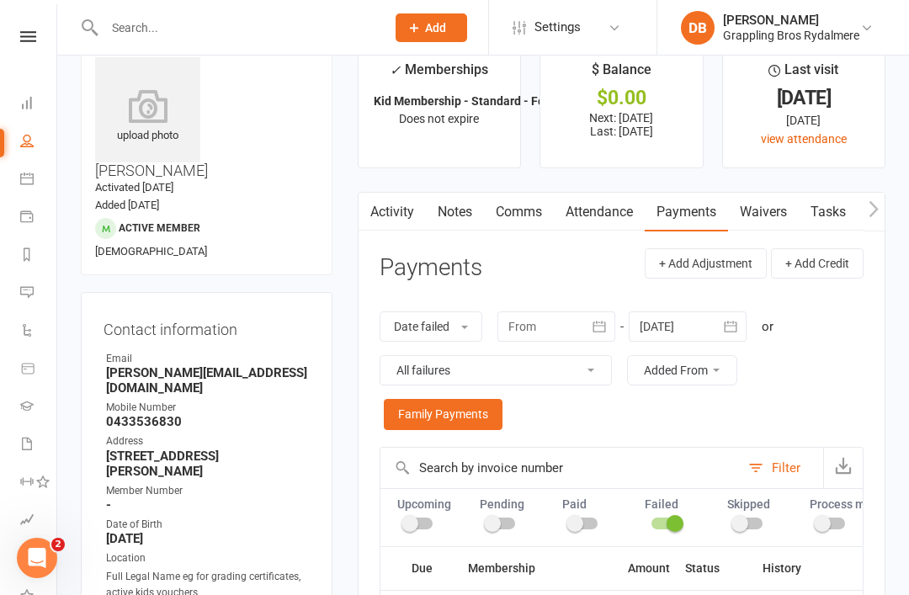
scroll to position [37, 0]
select select "100"
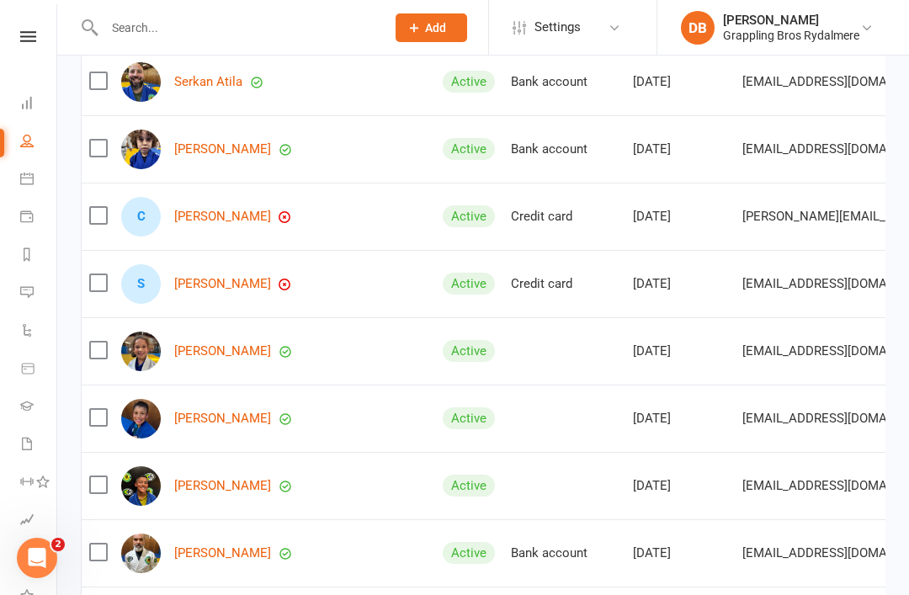
scroll to position [929, 0]
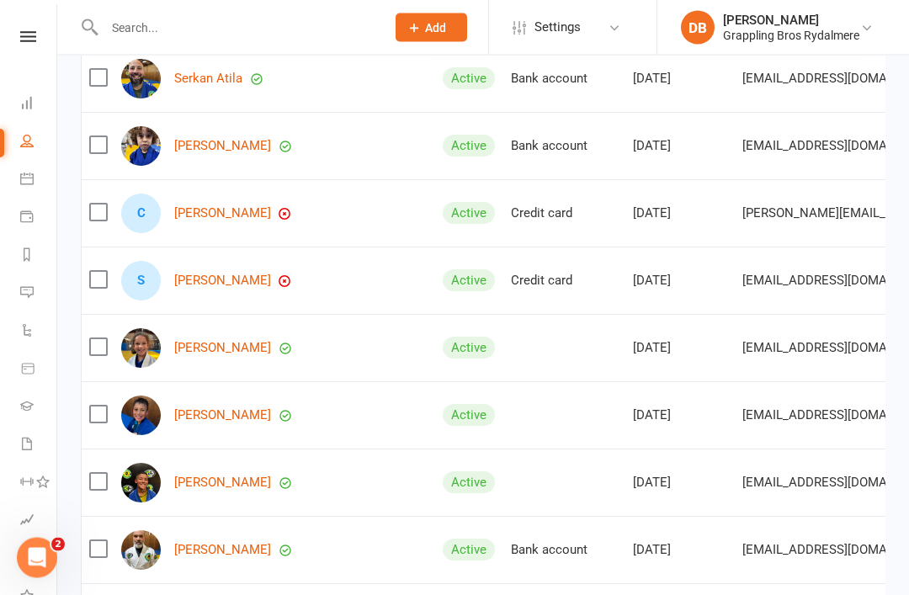
click at [178, 207] on link "[PERSON_NAME]" at bounding box center [222, 214] width 97 height 14
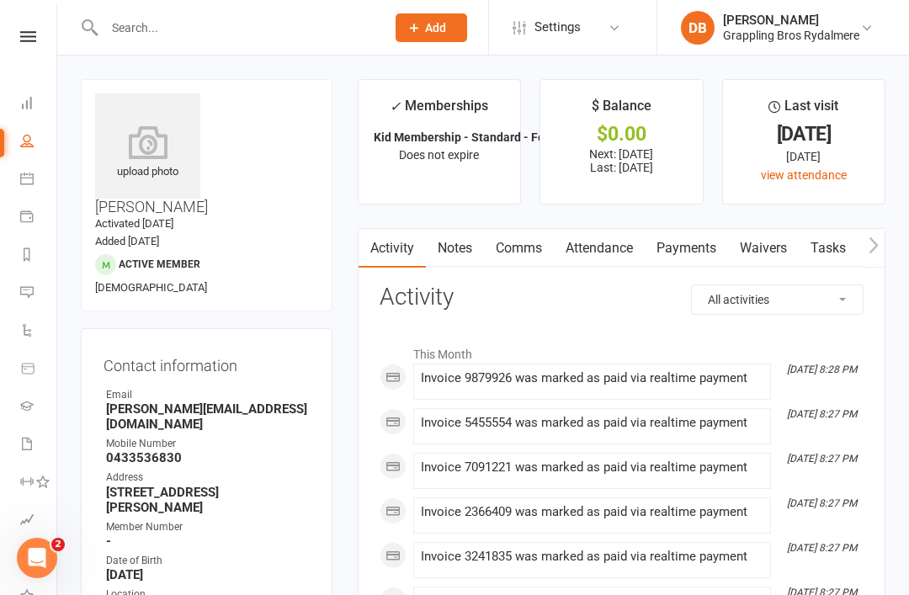
click at [707, 238] on link "Payments" at bounding box center [686, 248] width 83 height 39
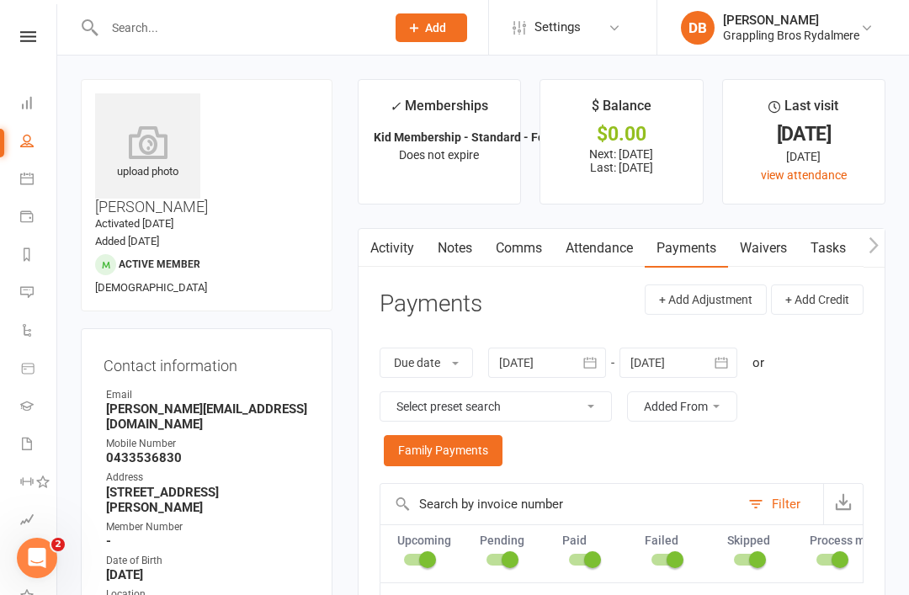
select select "100"
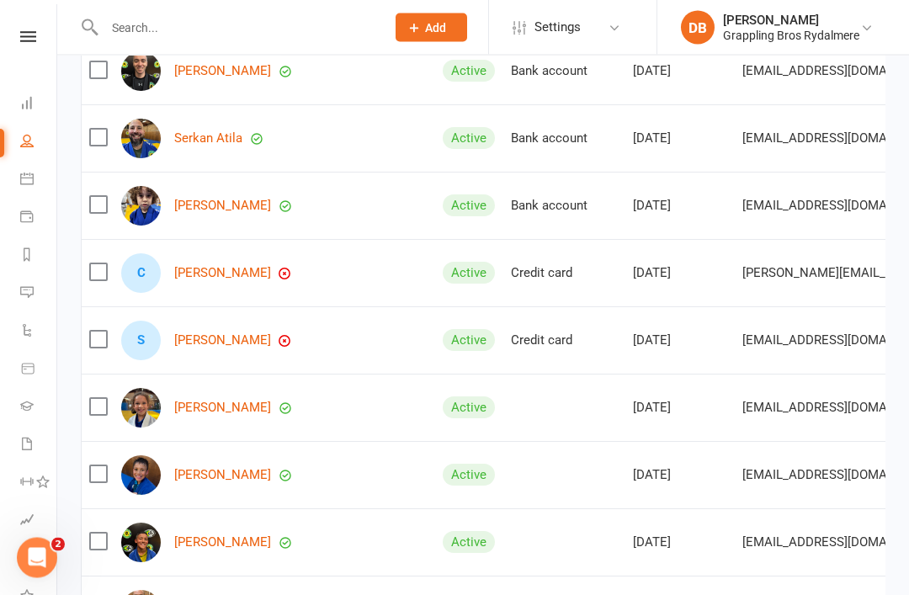
scroll to position [870, 0]
click at [226, 333] on link "[PERSON_NAME]" at bounding box center [222, 340] width 97 height 14
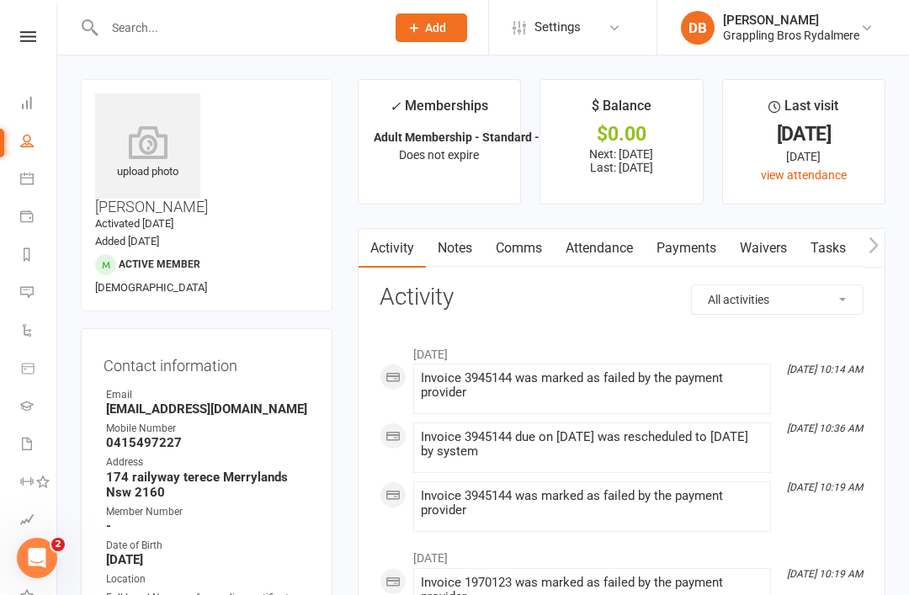
select select "100"
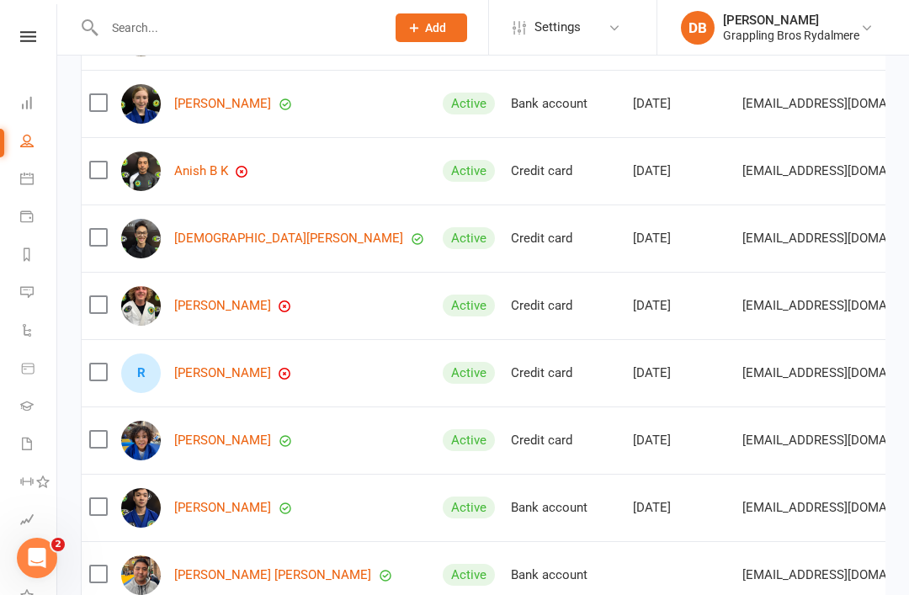
scroll to position [1450, 0]
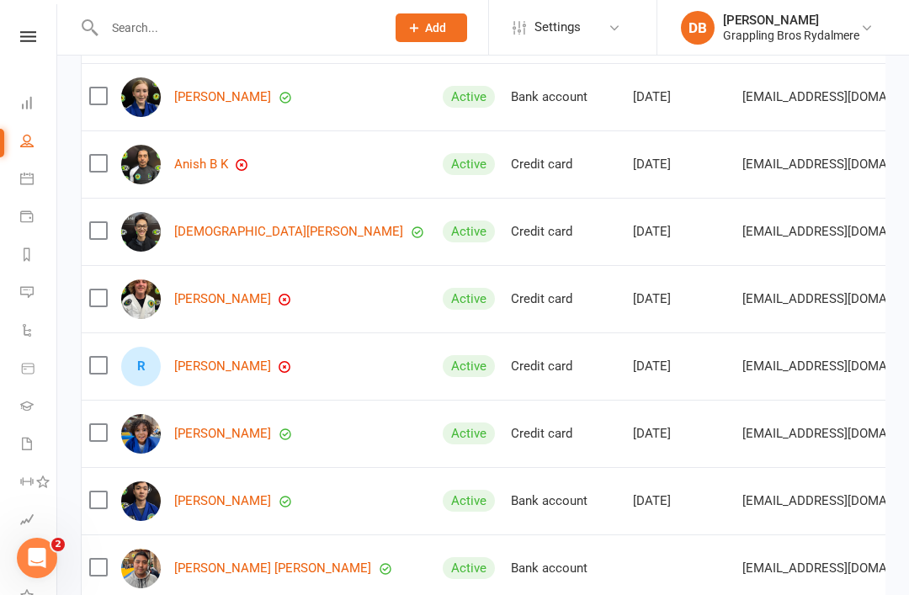
click at [200, 371] on link "[PERSON_NAME]" at bounding box center [222, 367] width 97 height 14
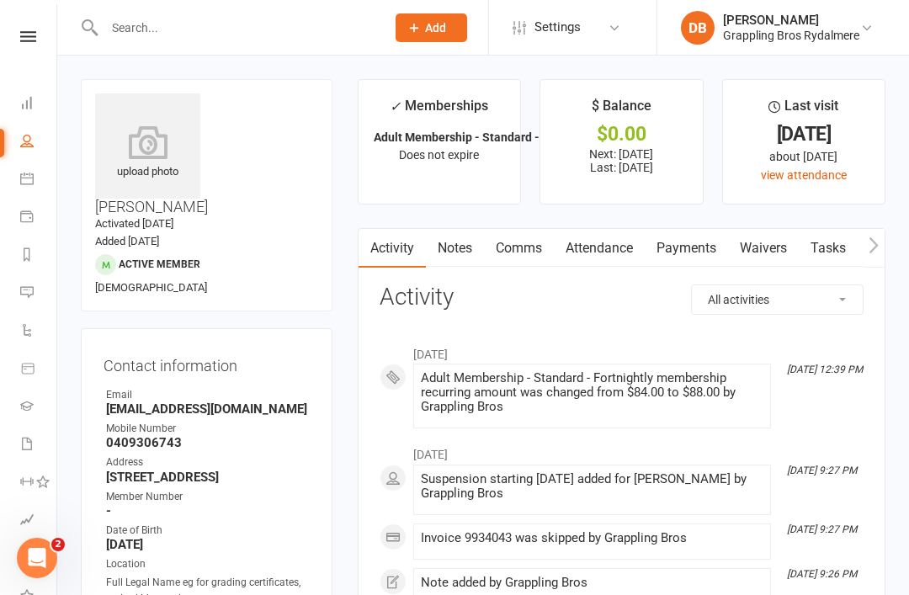
select select "100"
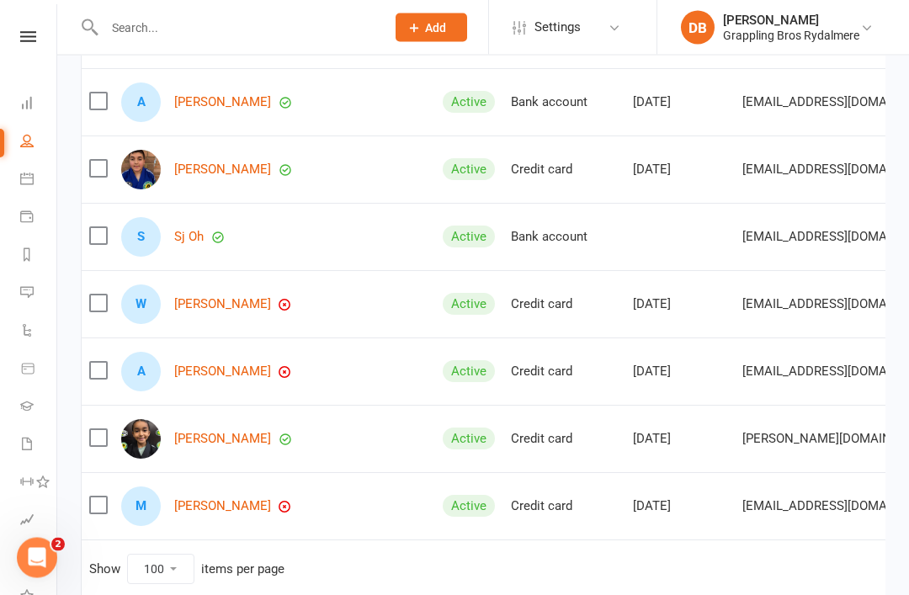
scroll to position [6551, 0]
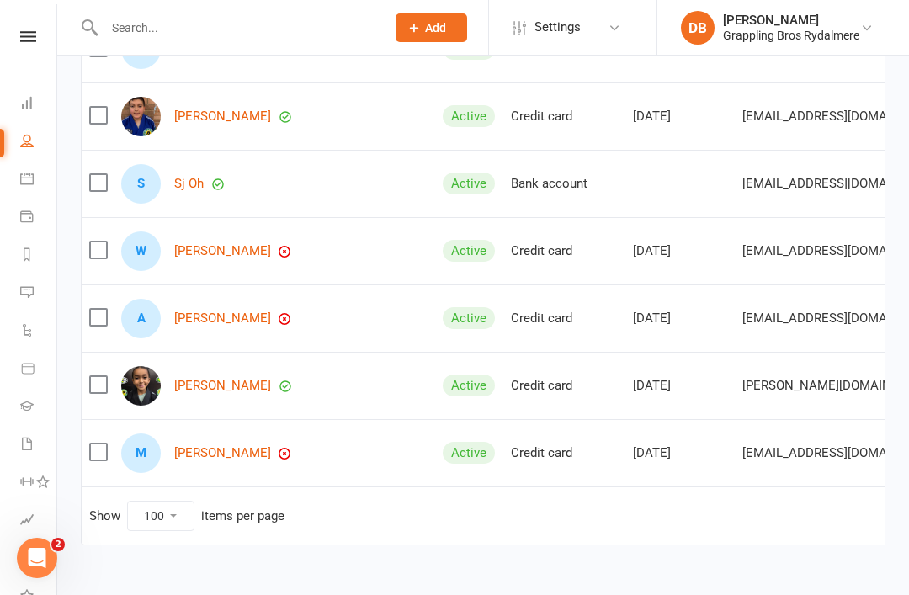
click at [193, 516] on select "10 25 50 100" at bounding box center [161, 516] width 66 height 29
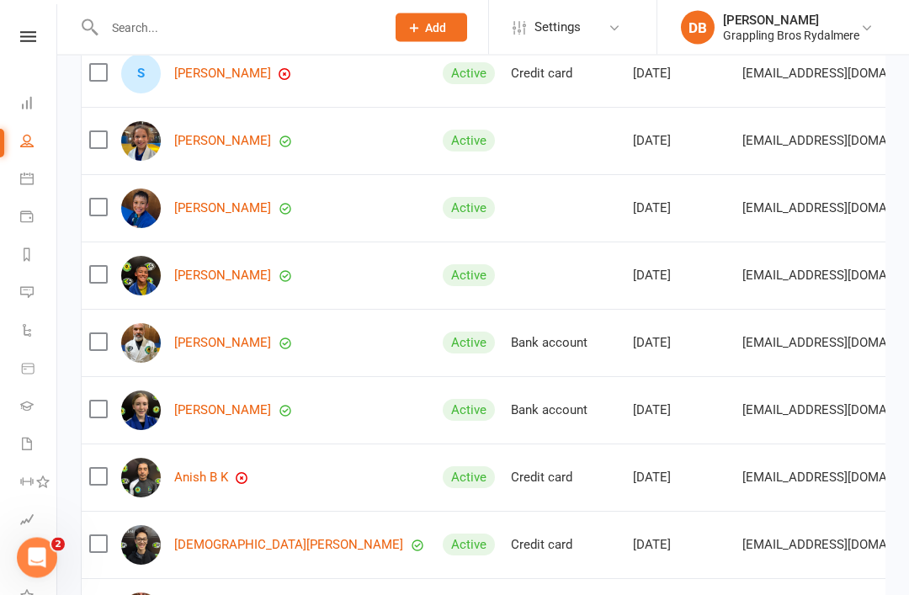
scroll to position [1145, 0]
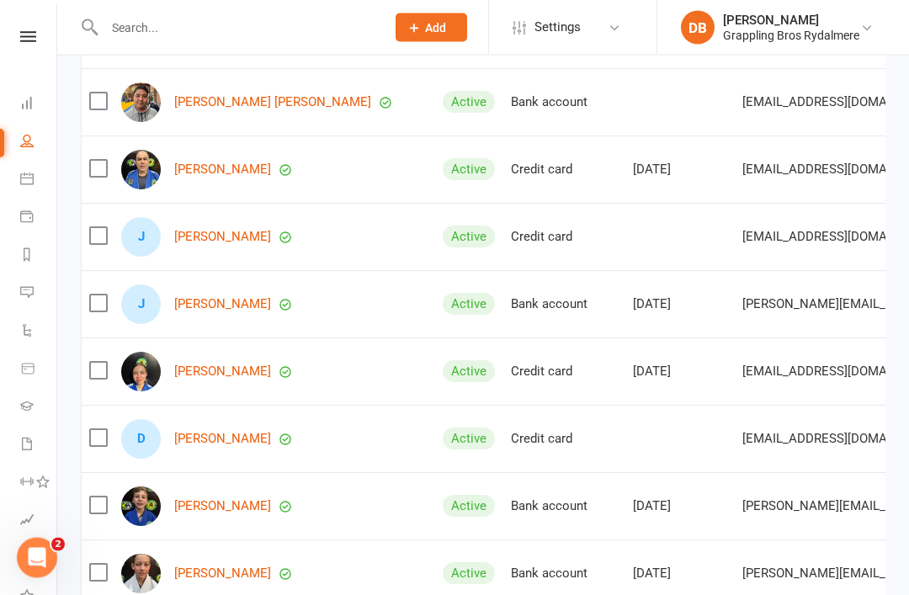
click at [269, 50] on div at bounding box center [227, 27] width 293 height 55
click at [155, 35] on input "text" at bounding box center [236, 28] width 275 height 24
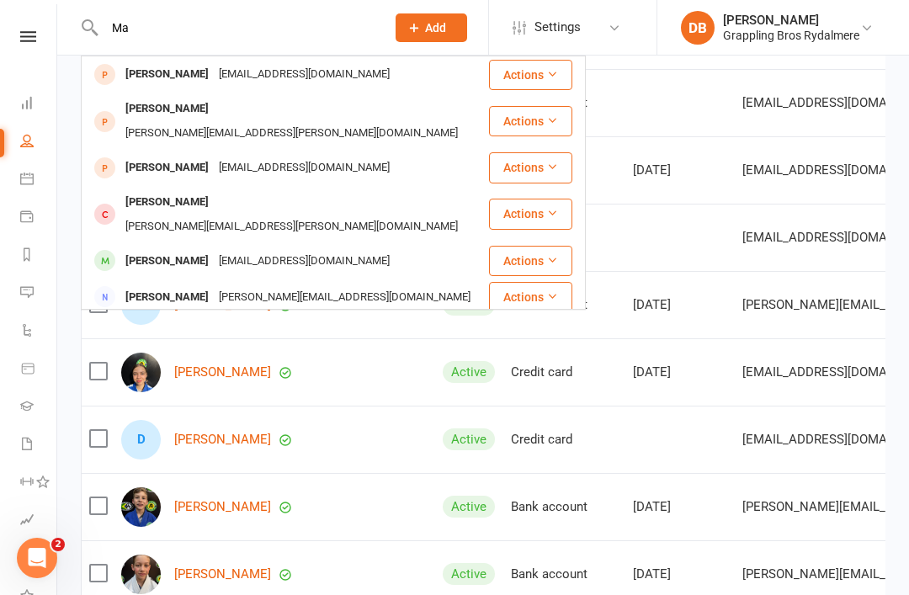
type input "M"
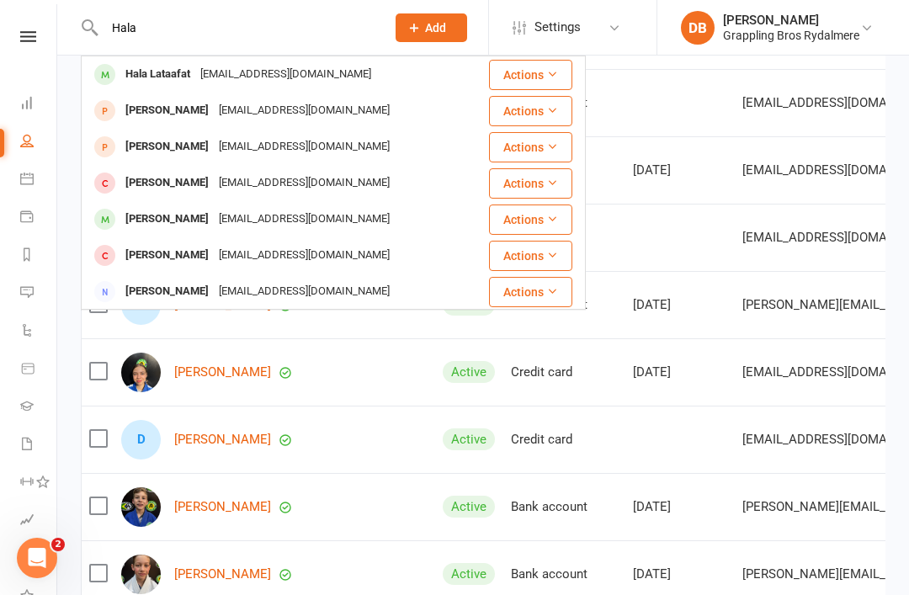
type input "Hala"
click at [149, 83] on div "Hala Lataafat" at bounding box center [157, 74] width 75 height 24
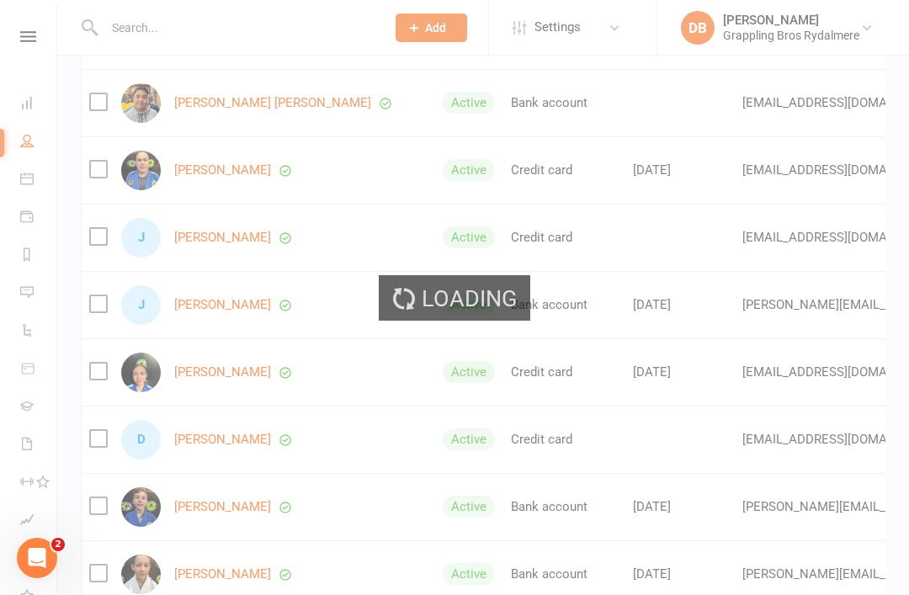
scroll to position [1917, 0]
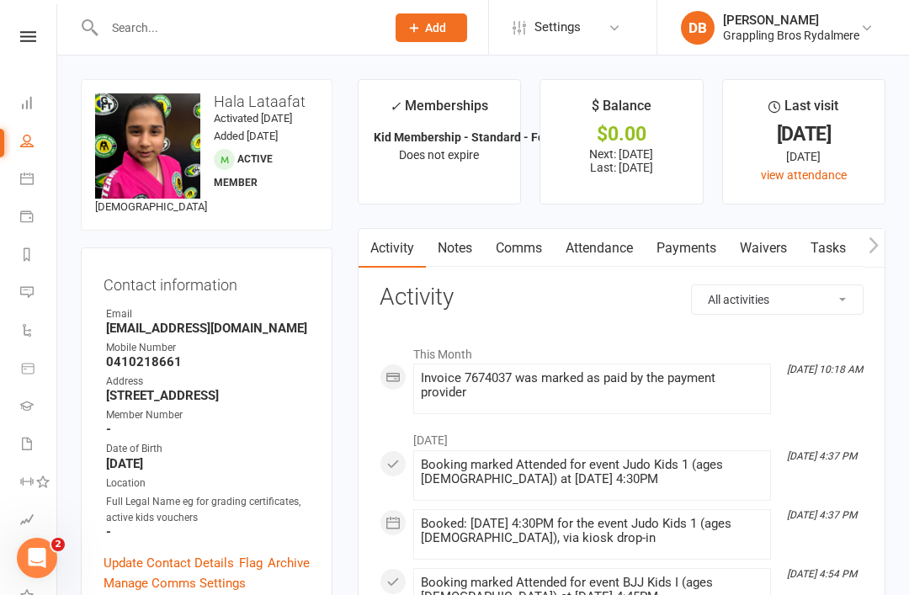
click at [229, 37] on input "text" at bounding box center [236, 28] width 275 height 24
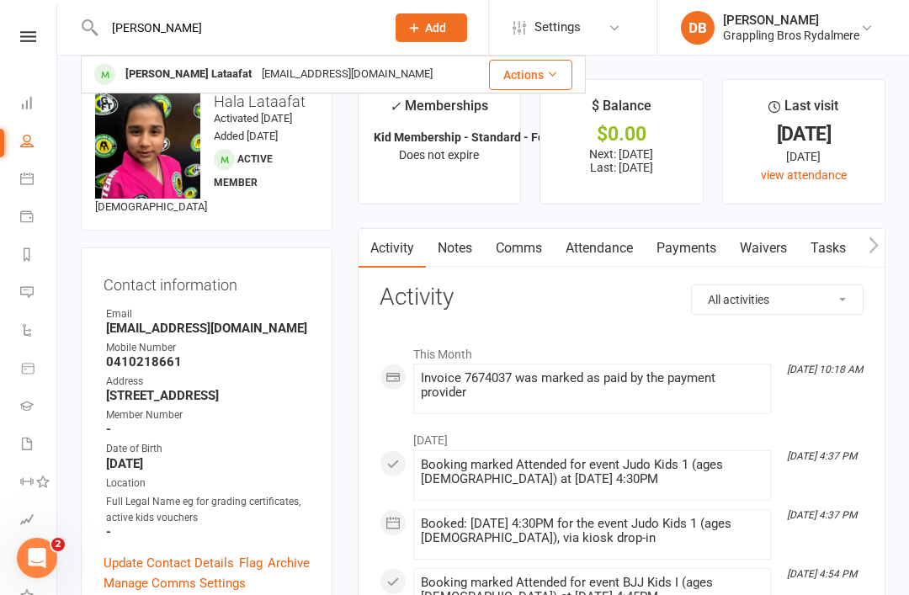
type input "[PERSON_NAME]"
click at [180, 73] on div "[PERSON_NAME] Lataafat" at bounding box center [188, 74] width 136 height 24
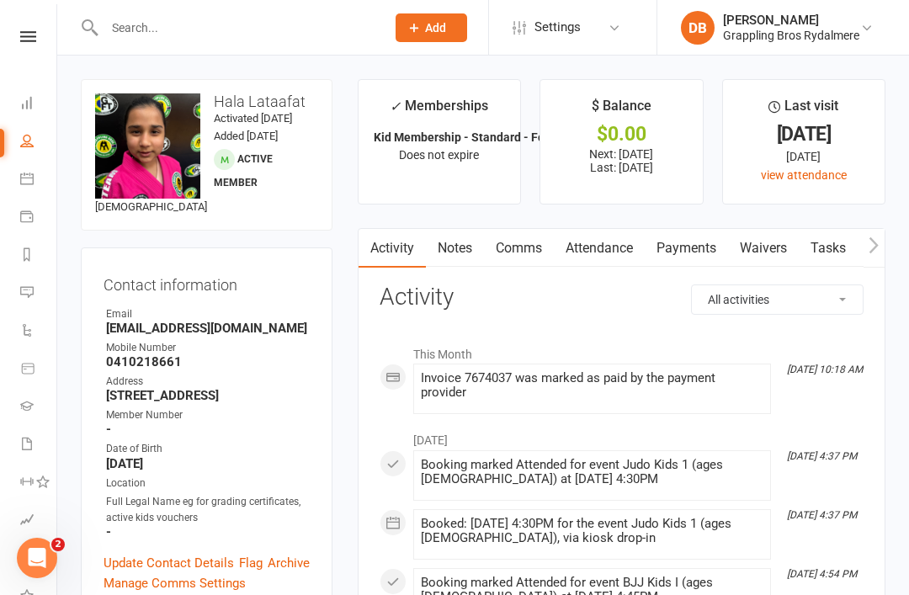
select select "100"
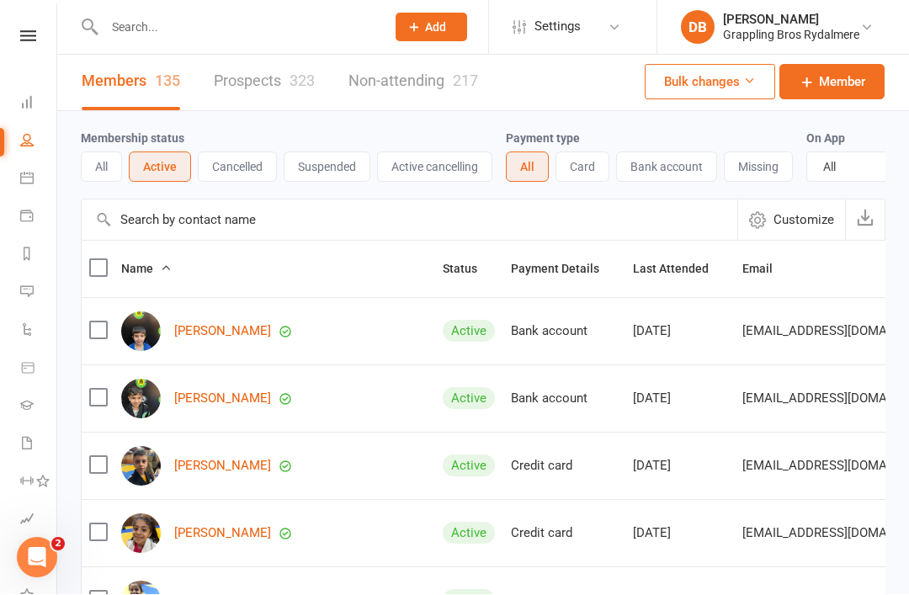
click at [120, 31] on input "text" at bounding box center [236, 28] width 275 height 24
type input "W"
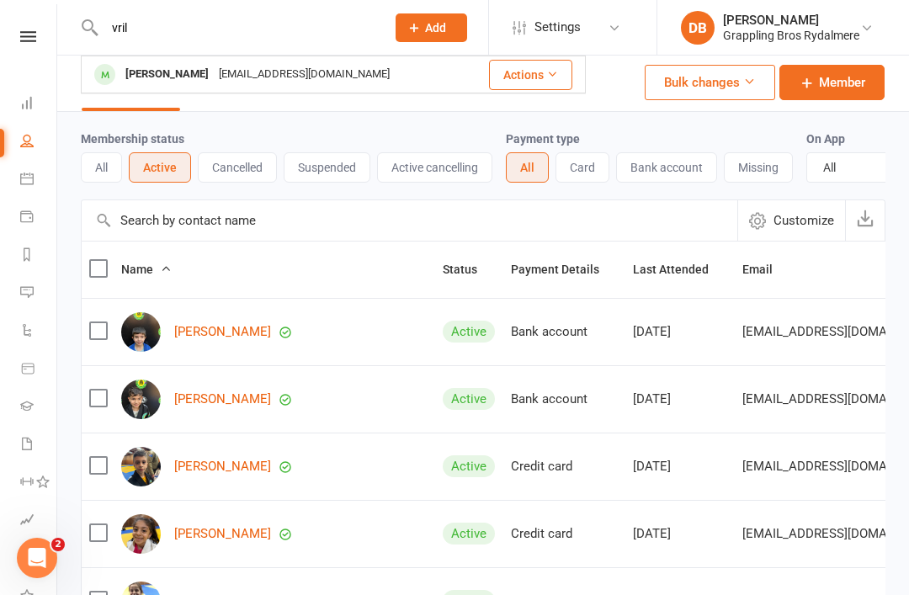
type input "vril"
click at [141, 79] on div "[PERSON_NAME]" at bounding box center [166, 74] width 93 height 24
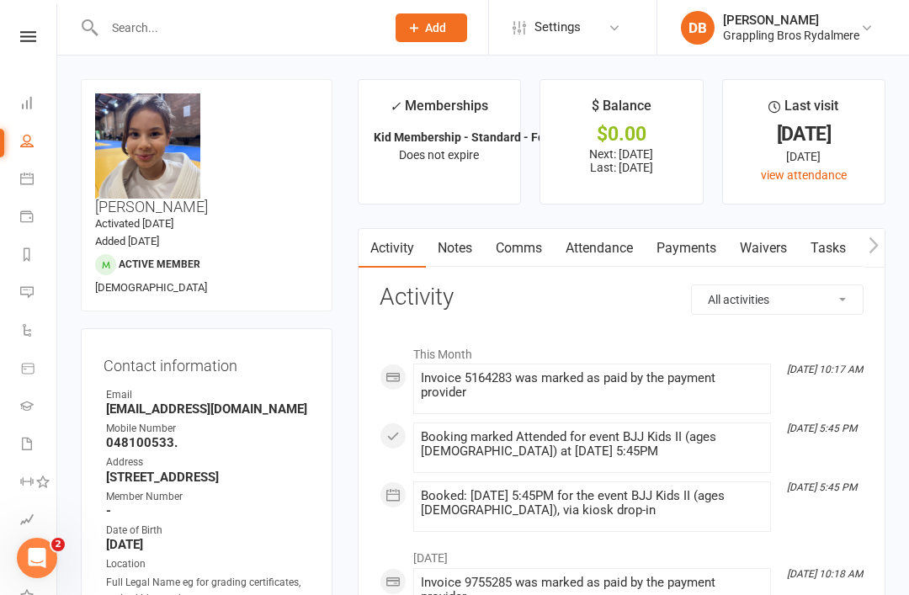
click at [269, 35] on input "text" at bounding box center [236, 28] width 275 height 24
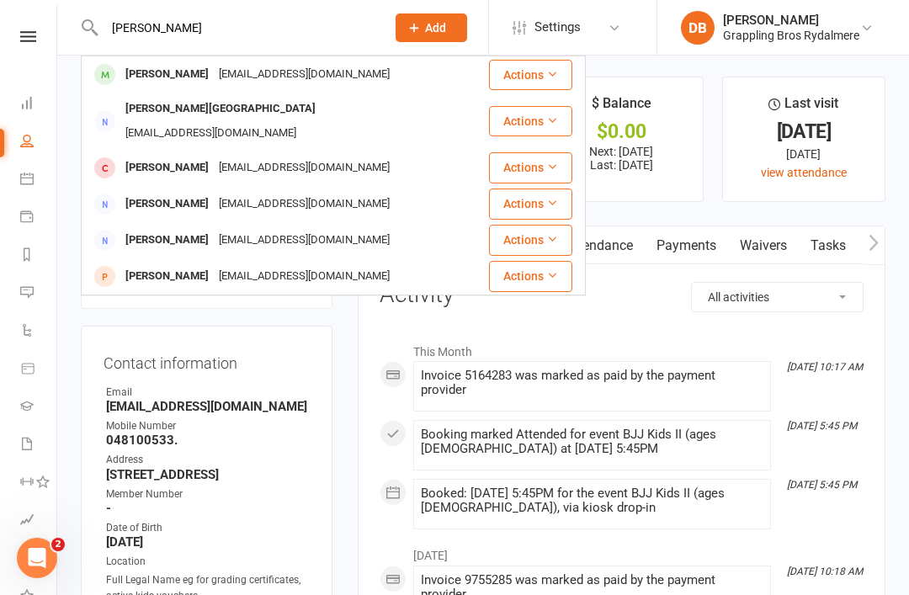
type input "[PERSON_NAME]"
click at [146, 72] on div "[PERSON_NAME]" at bounding box center [166, 74] width 93 height 24
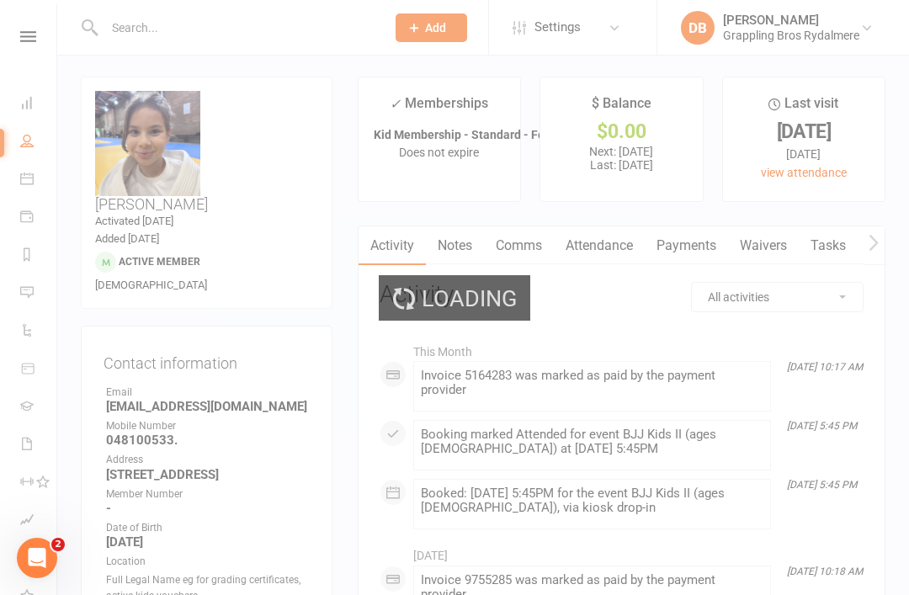
scroll to position [3, 0]
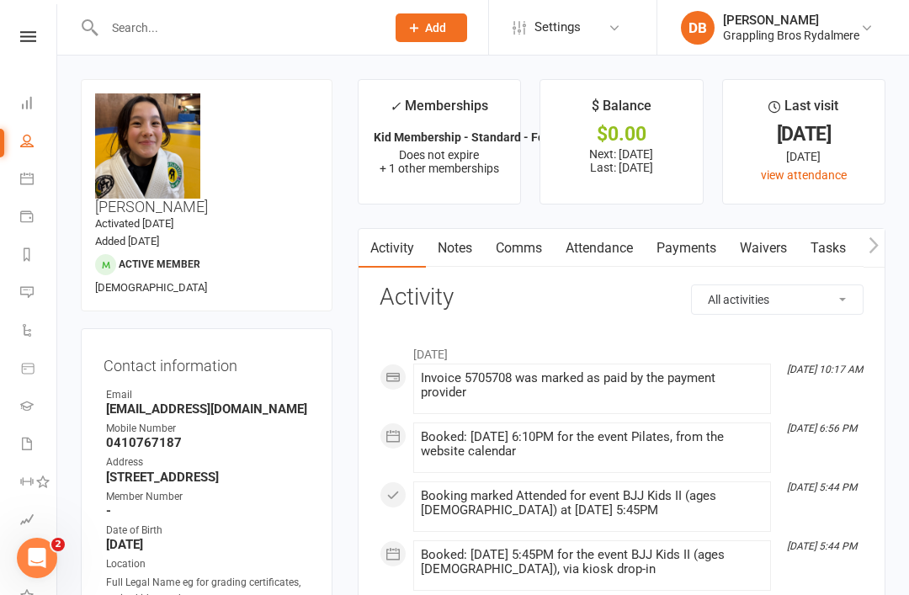
click at [229, 37] on input "text" at bounding box center [236, 28] width 275 height 24
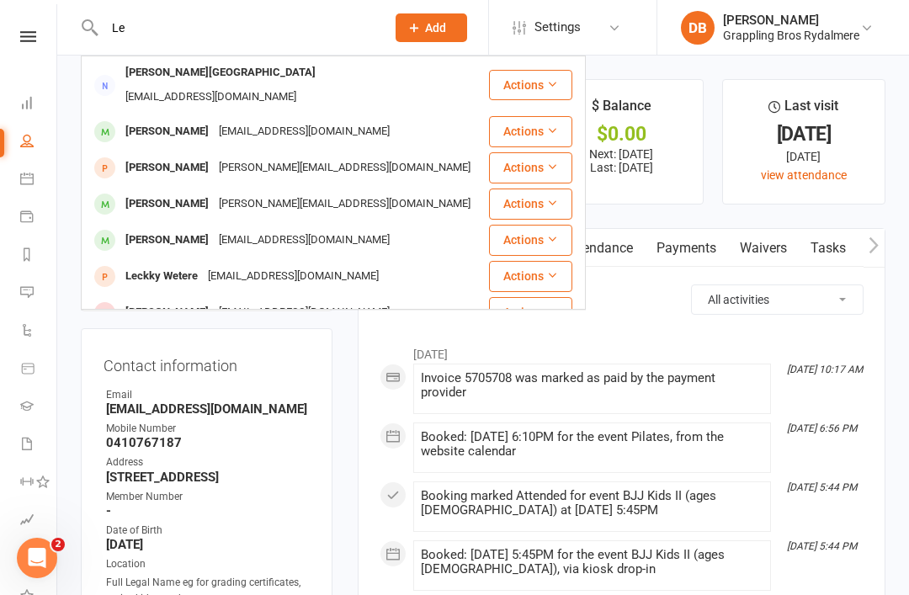
type input "L"
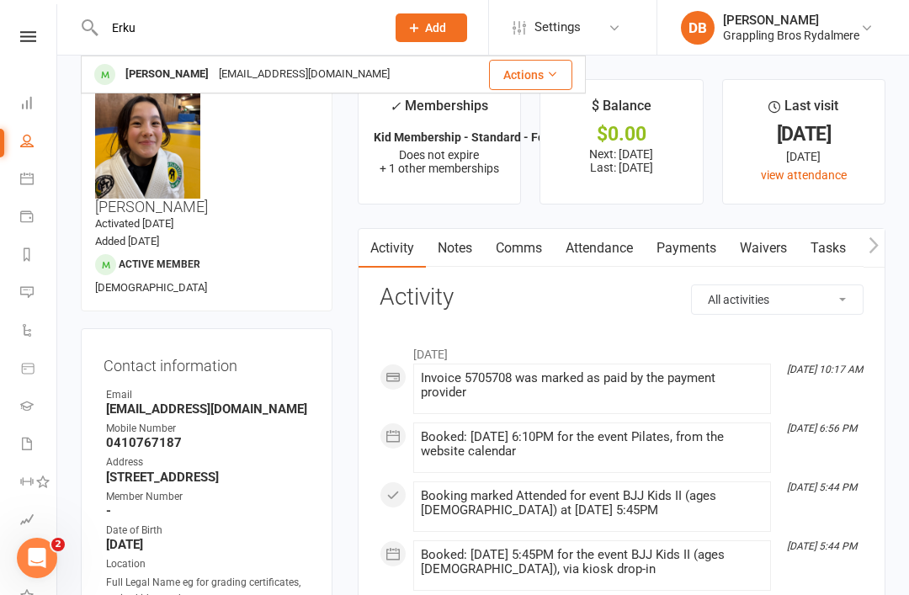
type input "Erku"
click at [134, 79] on div "[PERSON_NAME]" at bounding box center [166, 74] width 93 height 24
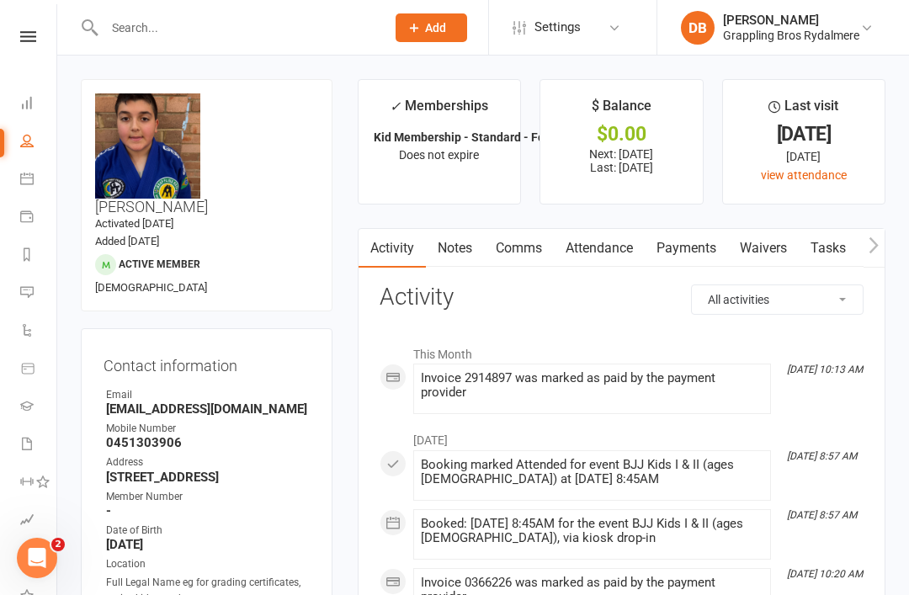
click at [253, 31] on input "text" at bounding box center [236, 28] width 275 height 24
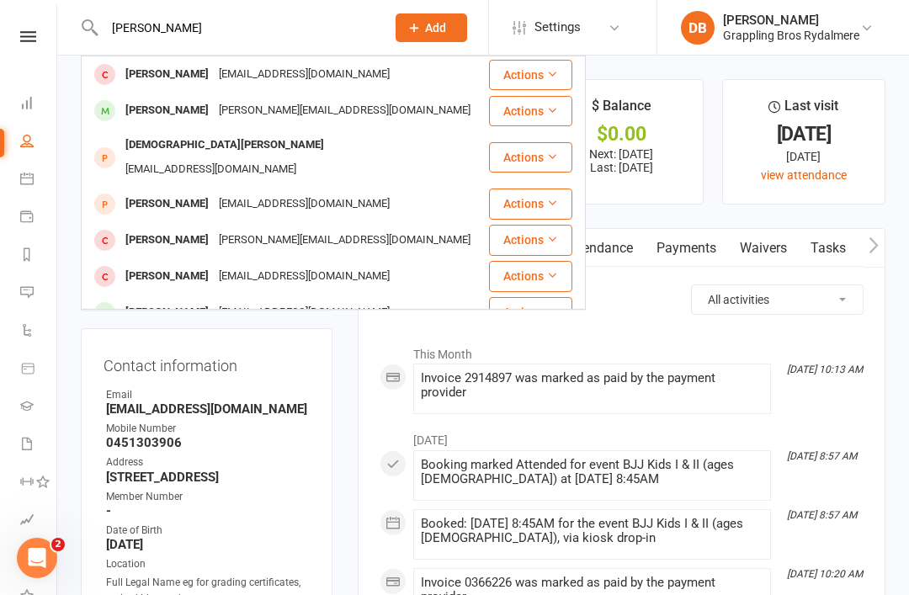
type input "[PERSON_NAME]"
click at [136, 116] on div "[PERSON_NAME]" at bounding box center [166, 111] width 93 height 24
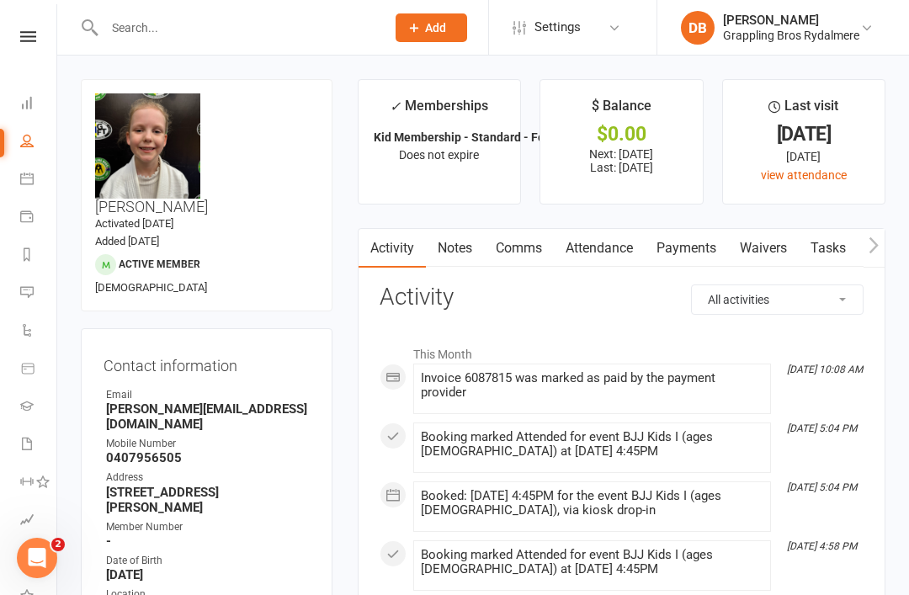
click at [227, 24] on input "text" at bounding box center [236, 28] width 275 height 24
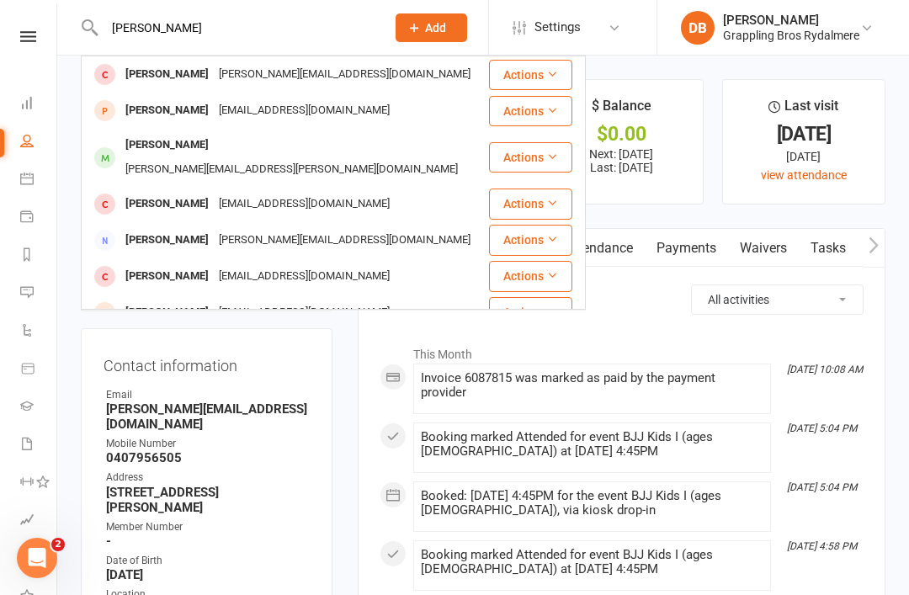
type input "[PERSON_NAME]"
click at [176, 149] on div "[PERSON_NAME]" at bounding box center [166, 145] width 93 height 24
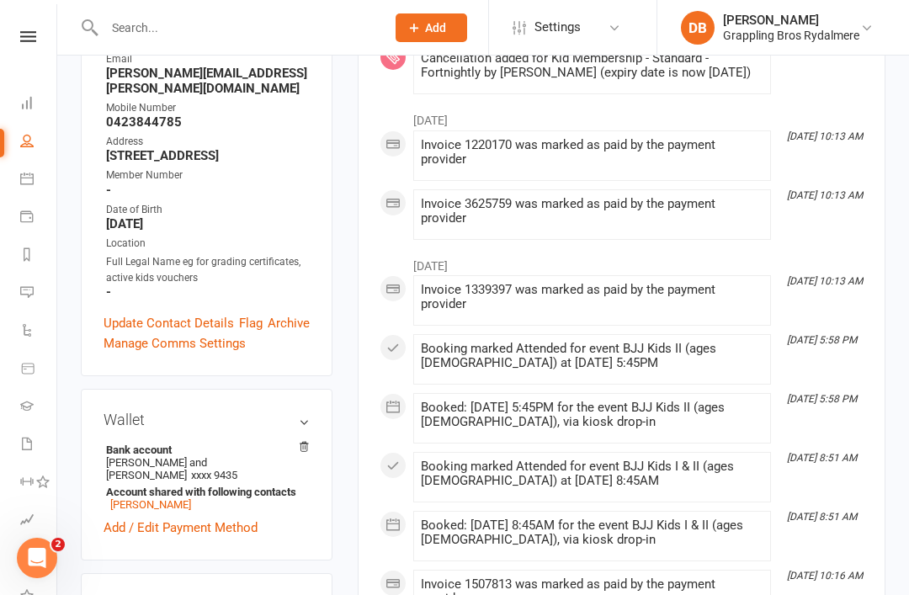
scroll to position [317, 0]
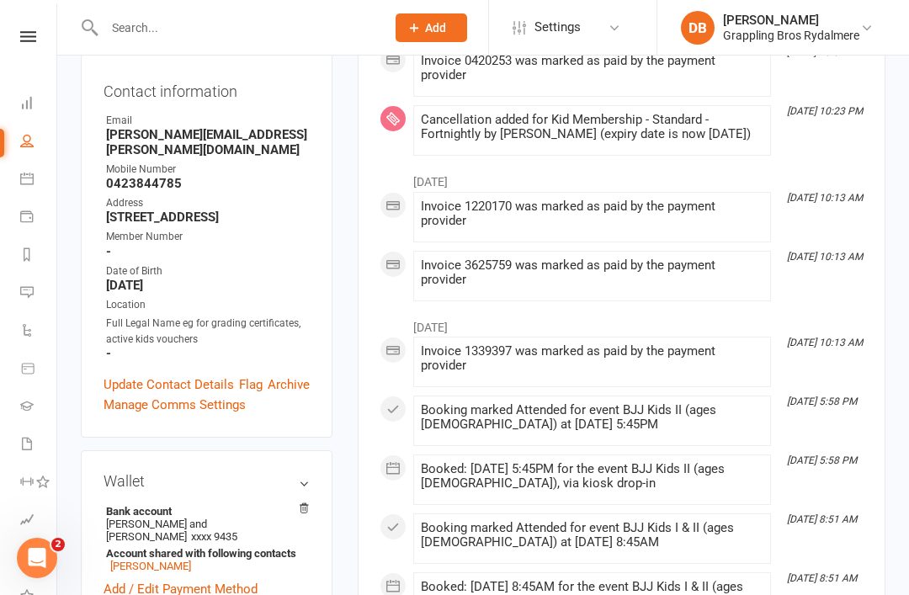
click at [160, 39] on input "text" at bounding box center [236, 28] width 275 height 24
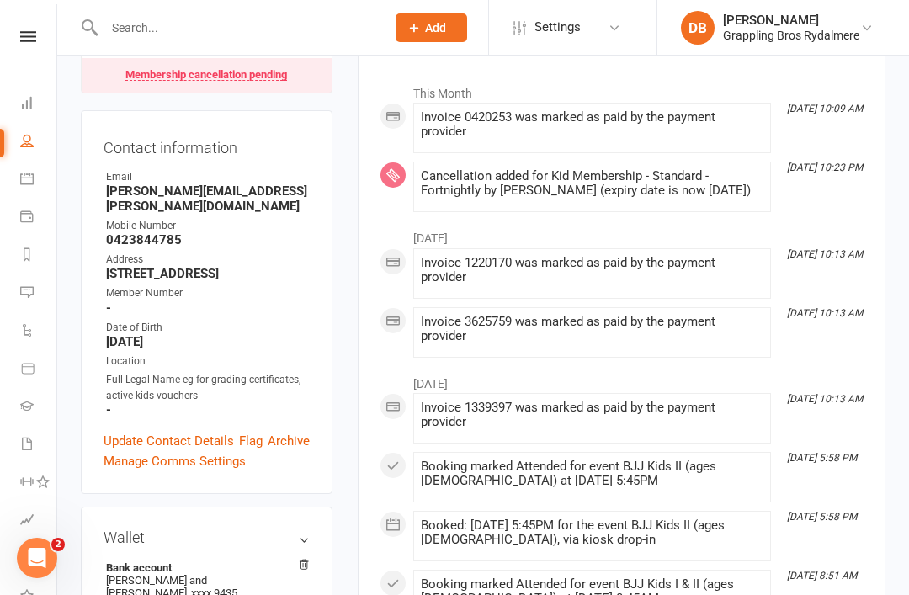
scroll to position [261, 0]
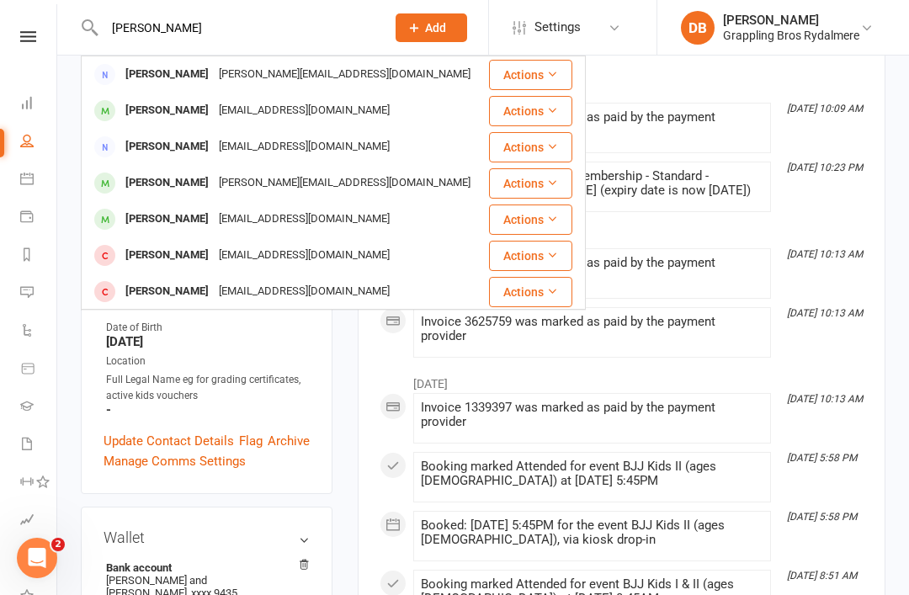
type input "[PERSON_NAME]"
click at [134, 219] on div "[PERSON_NAME]" at bounding box center [166, 219] width 93 height 24
